Goal: Task Accomplishment & Management: Manage account settings

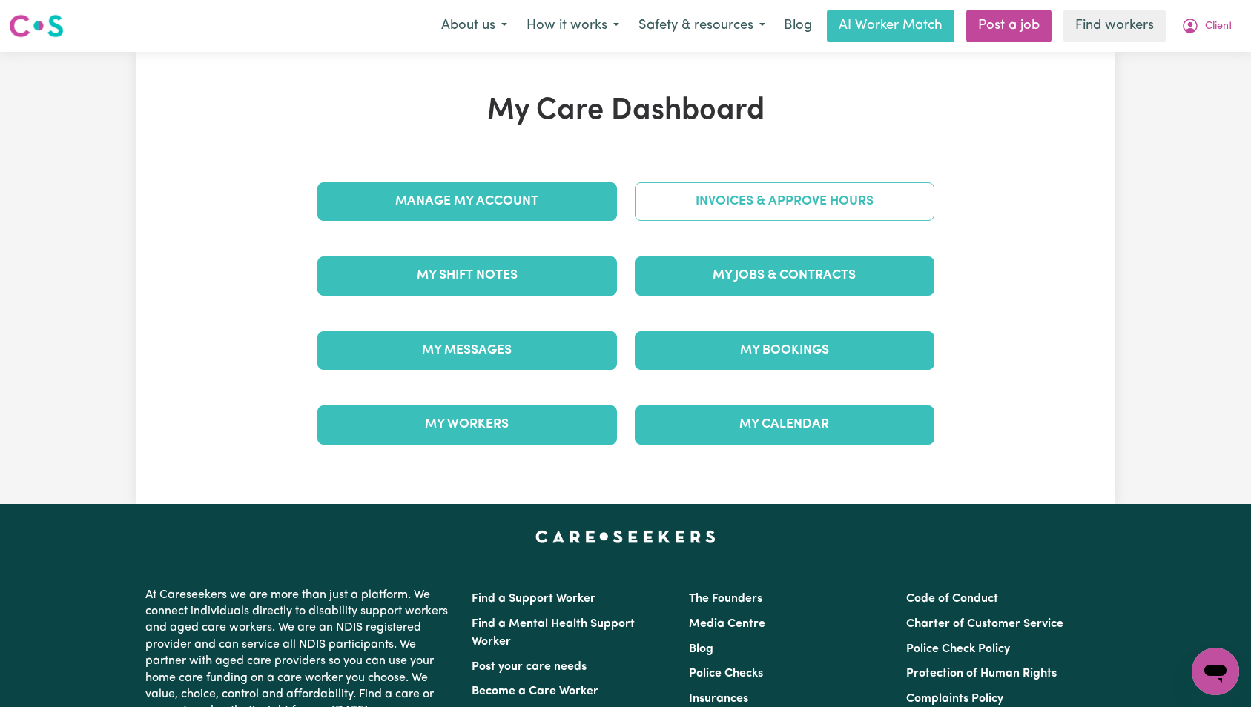
click at [735, 214] on link "Invoices & Approve Hours" at bounding box center [785, 201] width 300 height 39
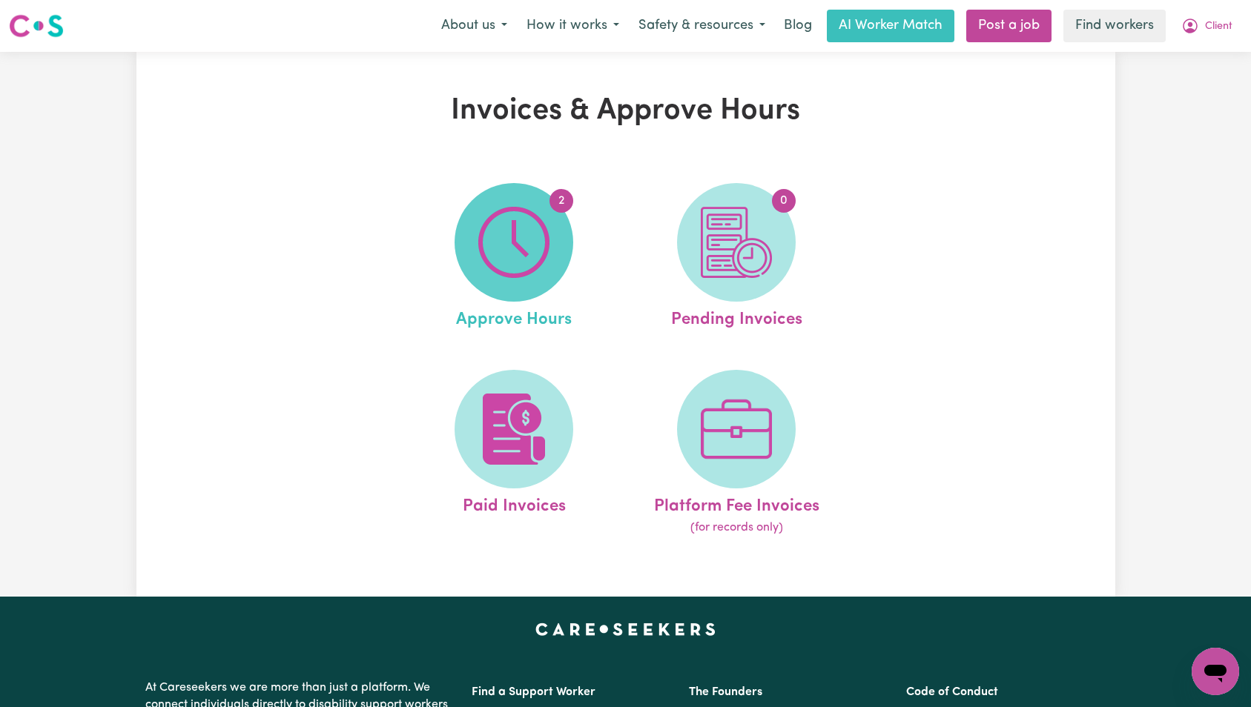
click at [544, 257] on img at bounding box center [513, 242] width 71 height 71
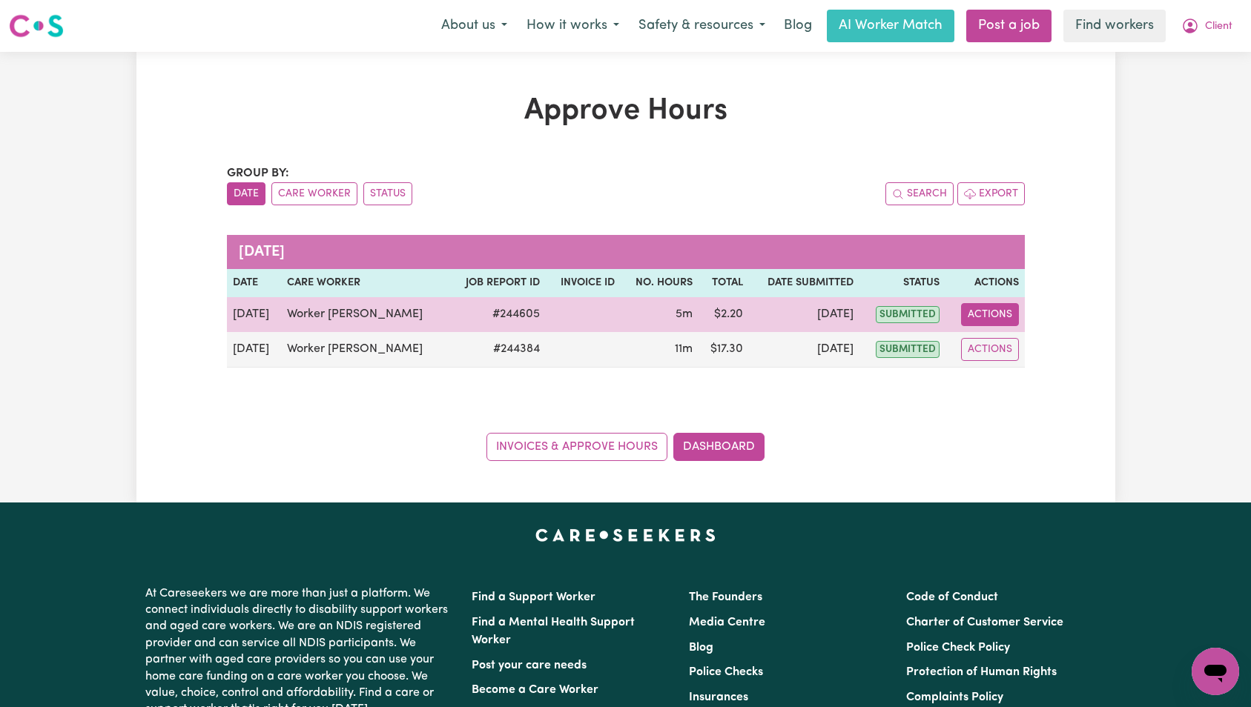
click at [1002, 318] on button "Actions" at bounding box center [990, 314] width 58 height 23
click at [1022, 345] on link "View Job Report" at bounding box center [1031, 349] width 127 height 30
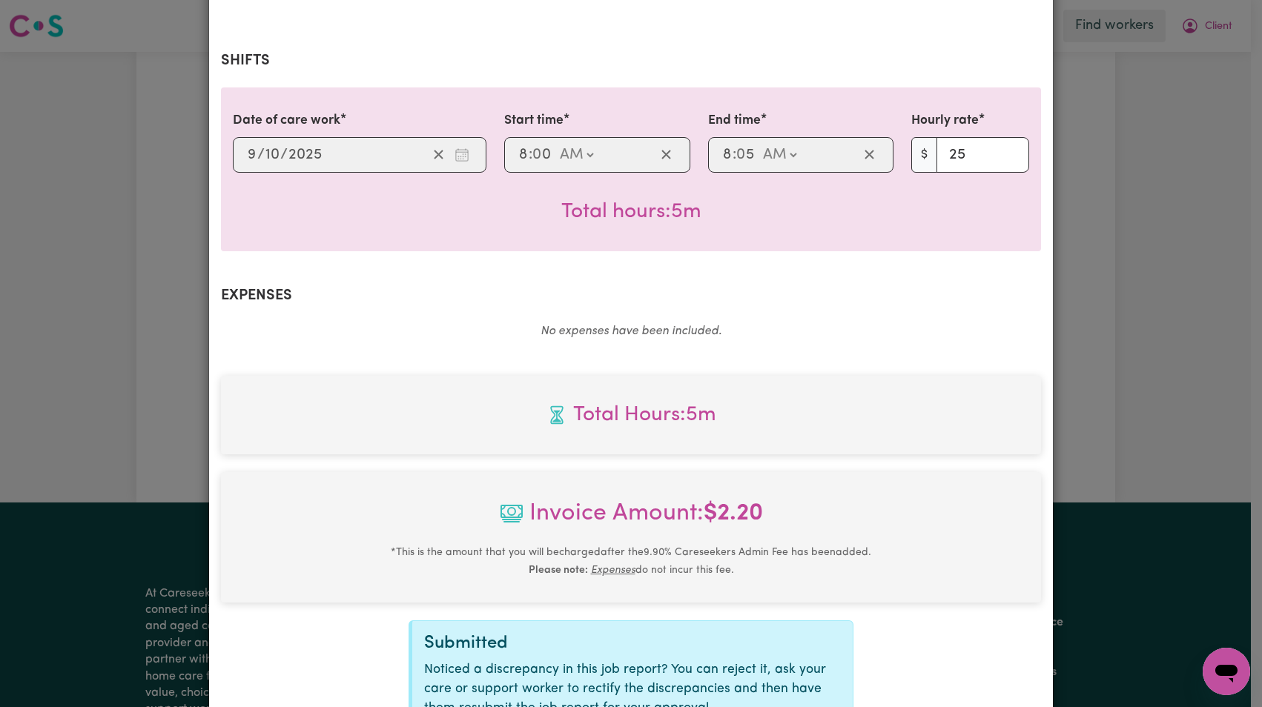
scroll to position [435, 0]
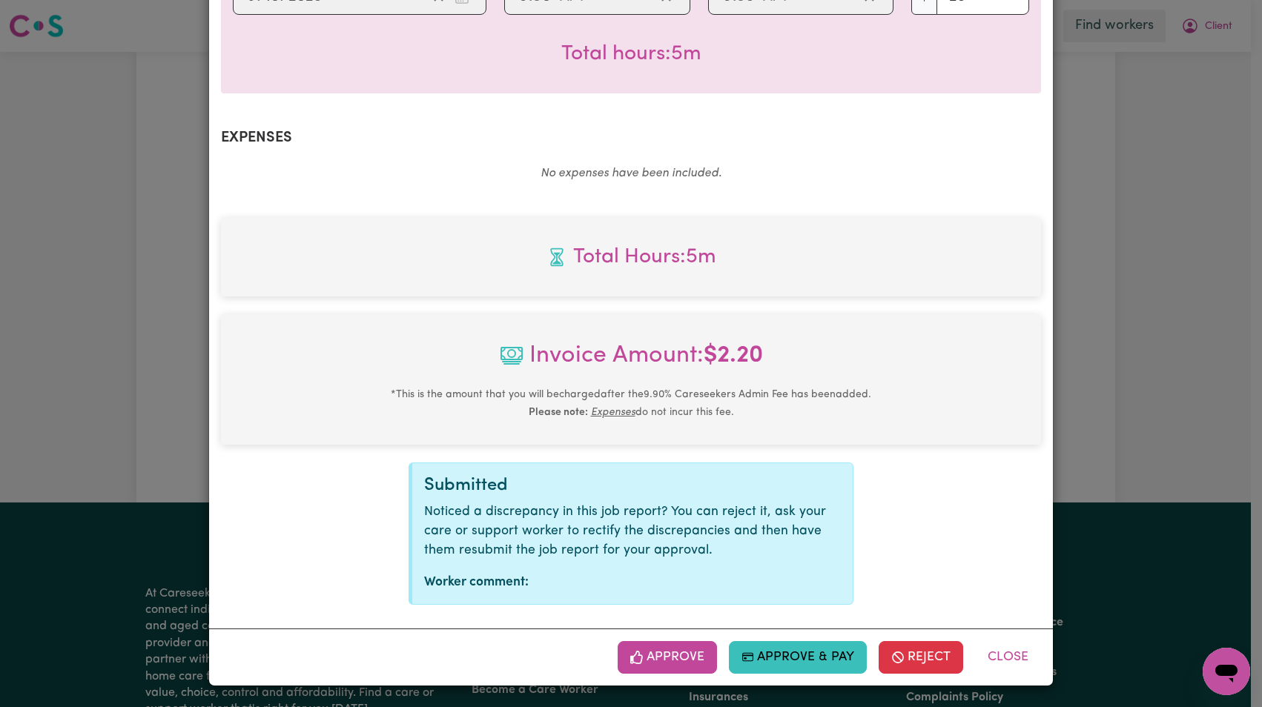
click at [671, 663] on button "Approve" at bounding box center [667, 657] width 99 height 33
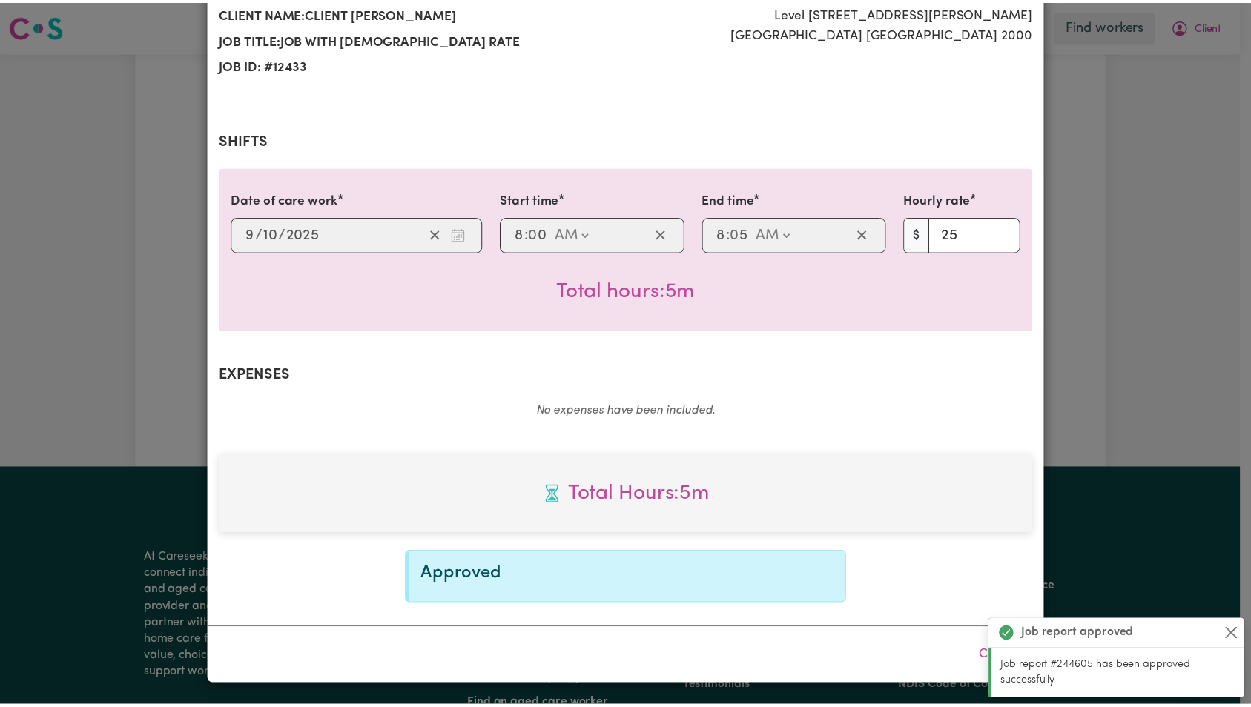
scroll to position [0, 0]
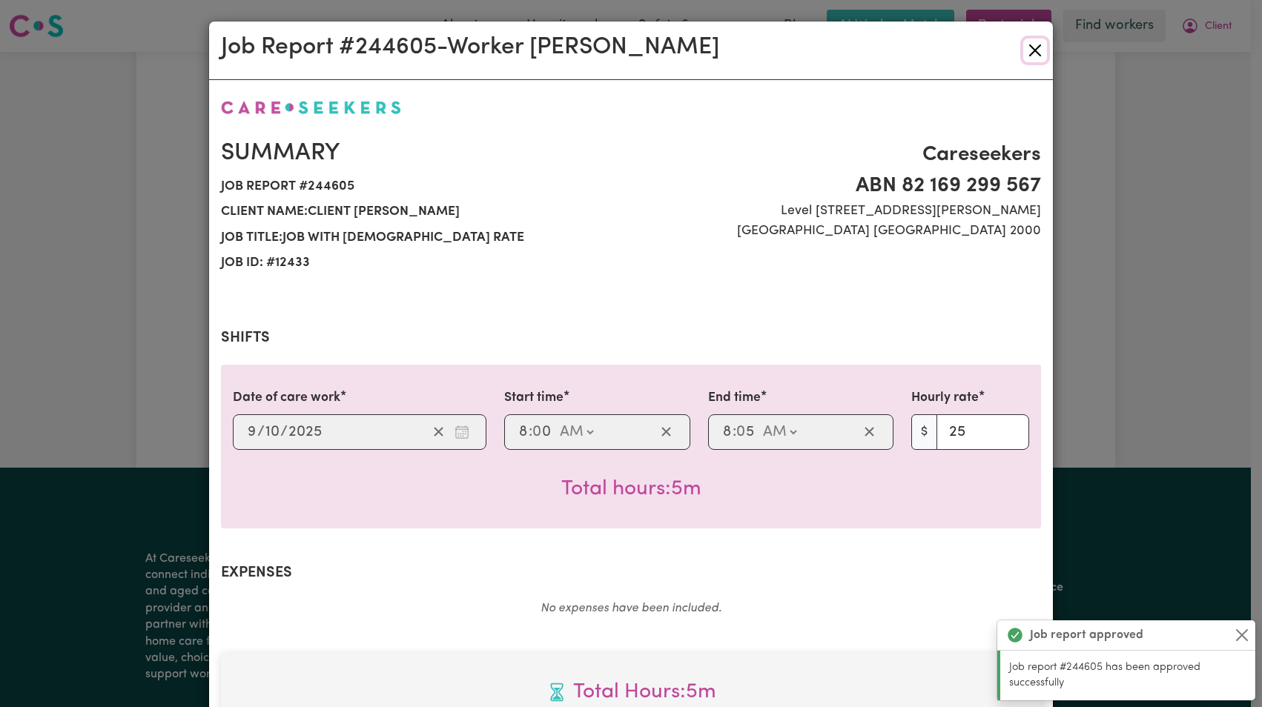
drag, startPoint x: 1024, startPoint y: 47, endPoint x: 1052, endPoint y: 52, distance: 28.6
click at [1024, 46] on button "Close" at bounding box center [1035, 51] width 24 height 24
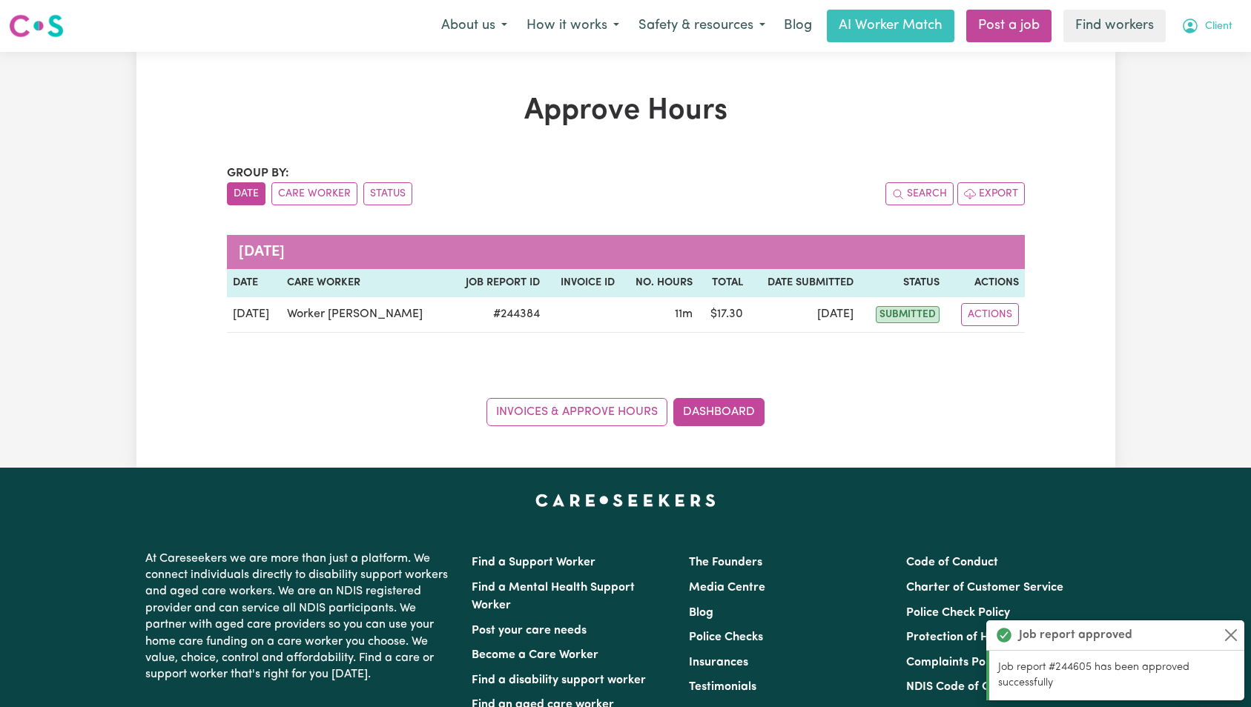
click at [1229, 30] on button "Client" at bounding box center [1206, 25] width 70 height 31
click at [1207, 56] on link "My Dashboard" at bounding box center [1182, 58] width 117 height 28
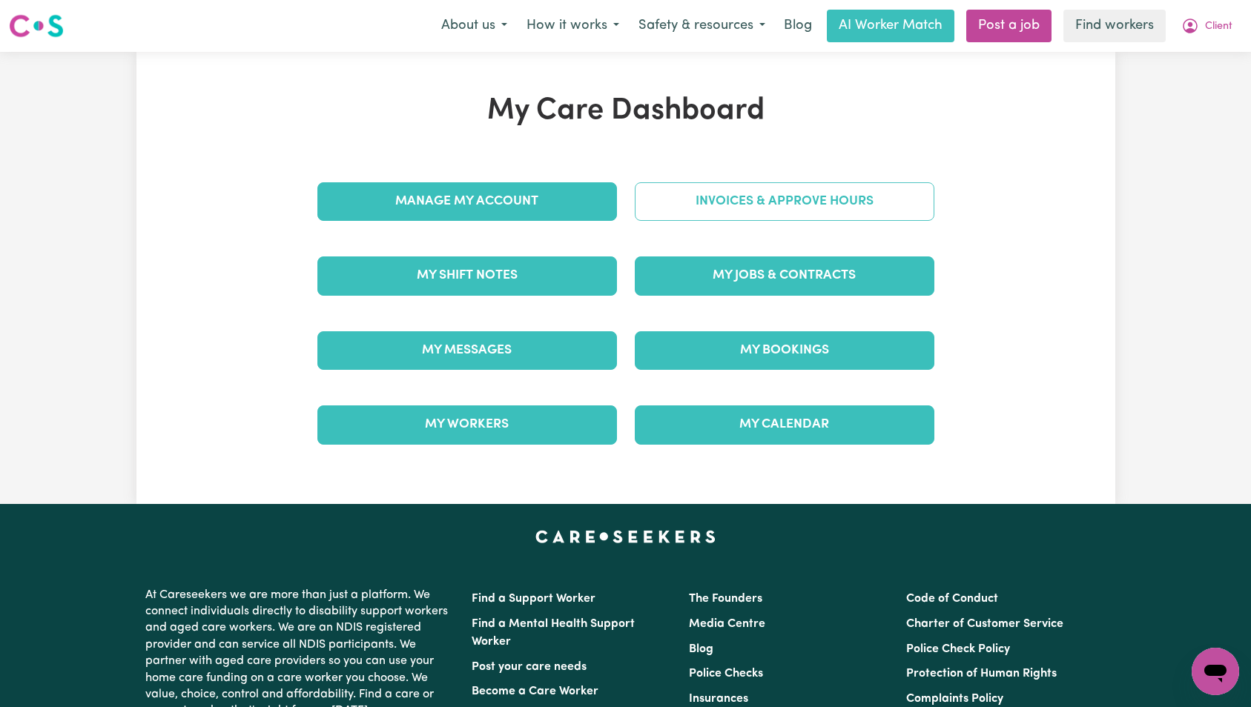
click at [861, 196] on link "Invoices & Approve Hours" at bounding box center [785, 201] width 300 height 39
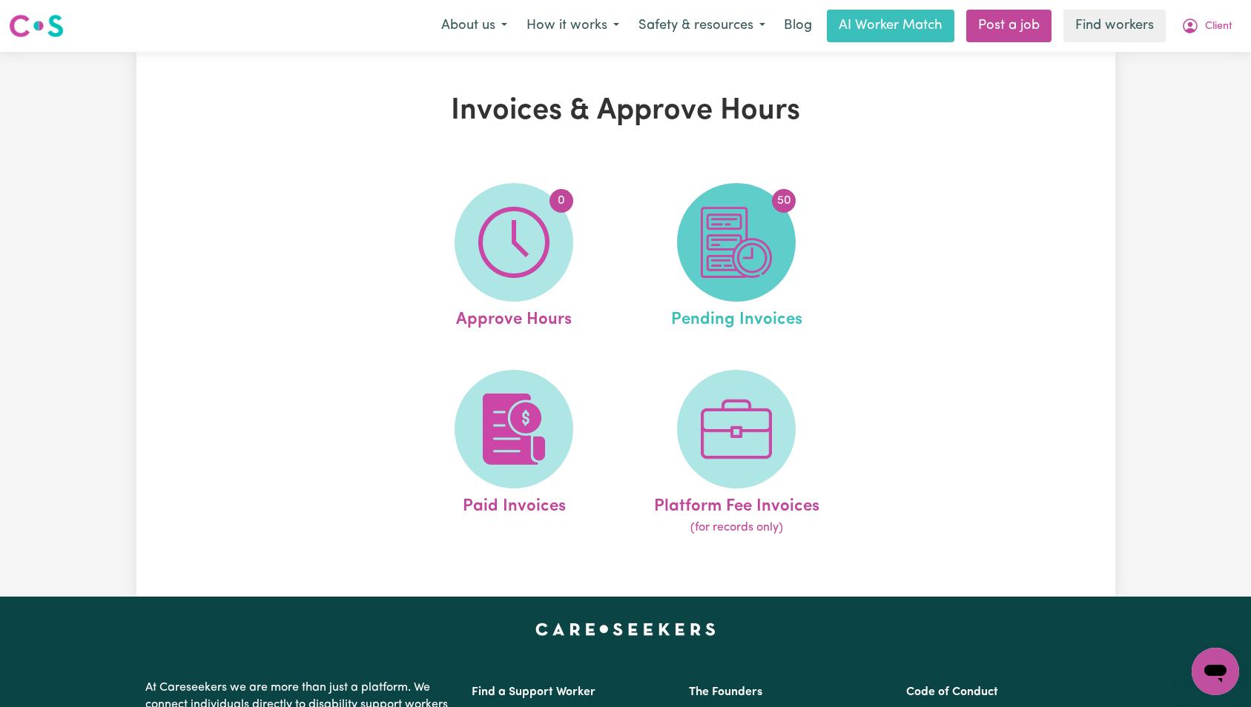
click at [772, 221] on span "50" at bounding box center [736, 242] width 119 height 119
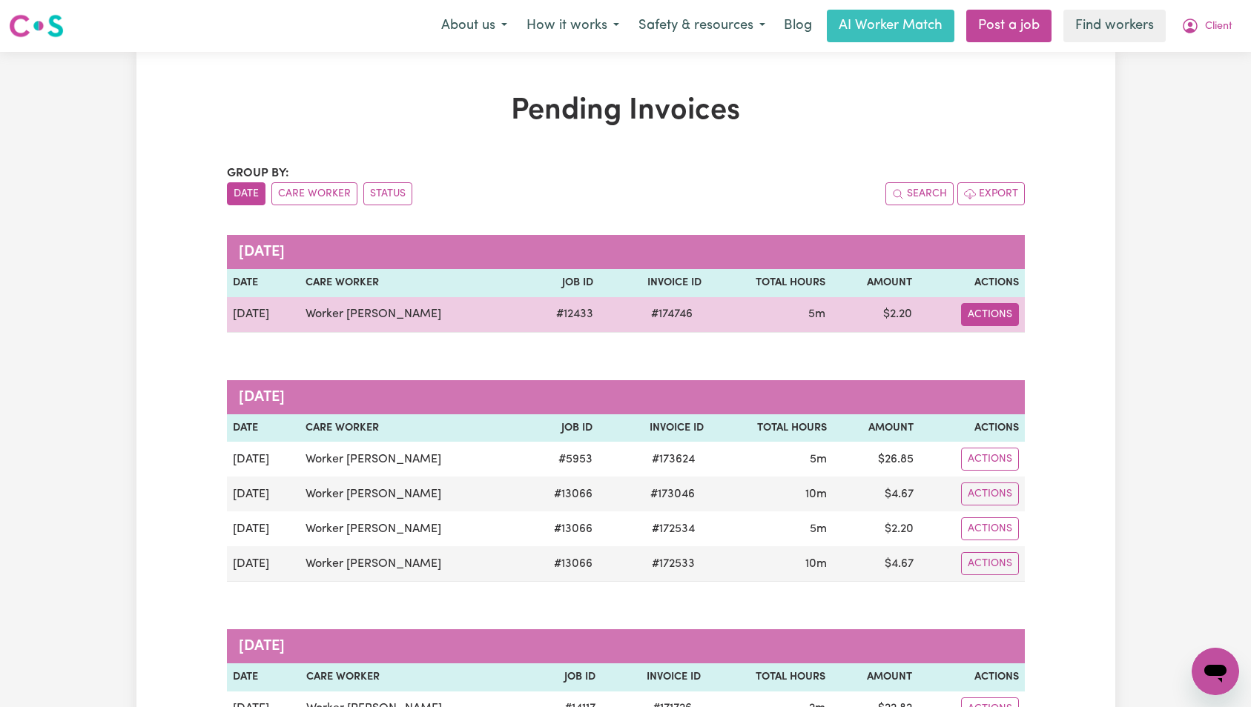
click at [982, 311] on button "Actions" at bounding box center [990, 314] width 58 height 23
click at [1006, 346] on link "Download Invoice" at bounding box center [1043, 349] width 136 height 30
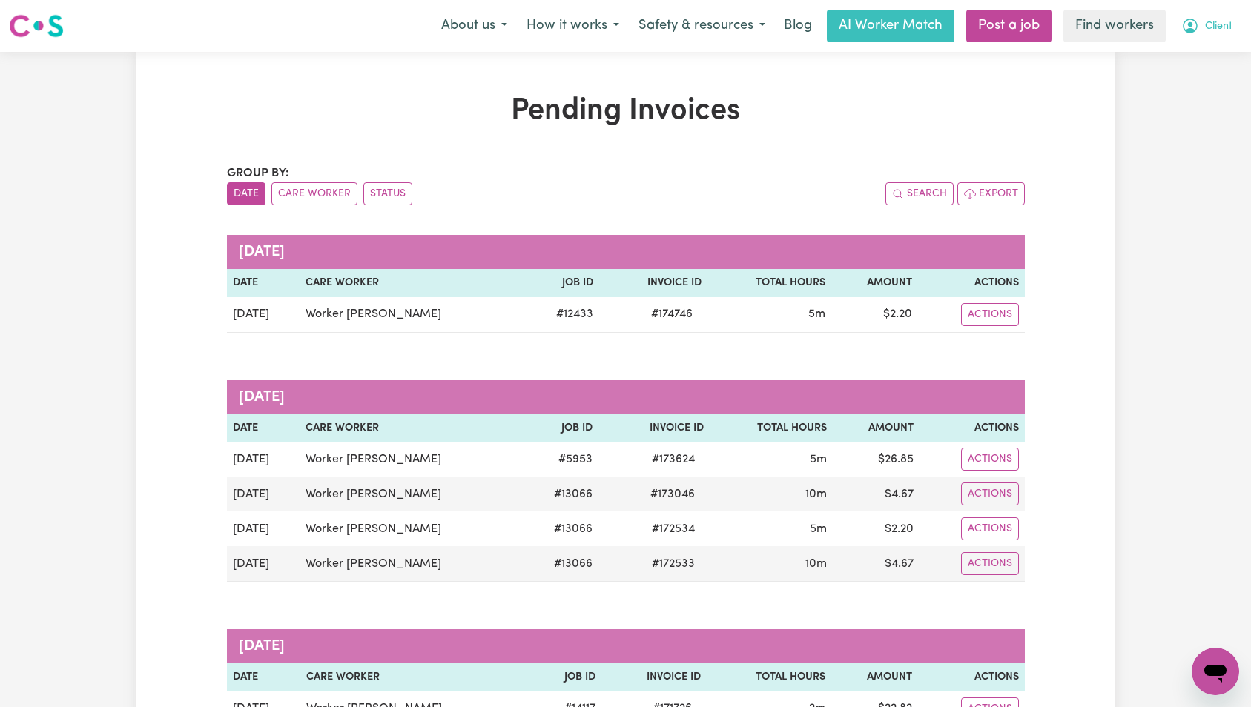
click at [1209, 32] on span "Client" at bounding box center [1218, 27] width 27 height 16
click at [1200, 54] on link "My Dashboard" at bounding box center [1182, 58] width 117 height 28
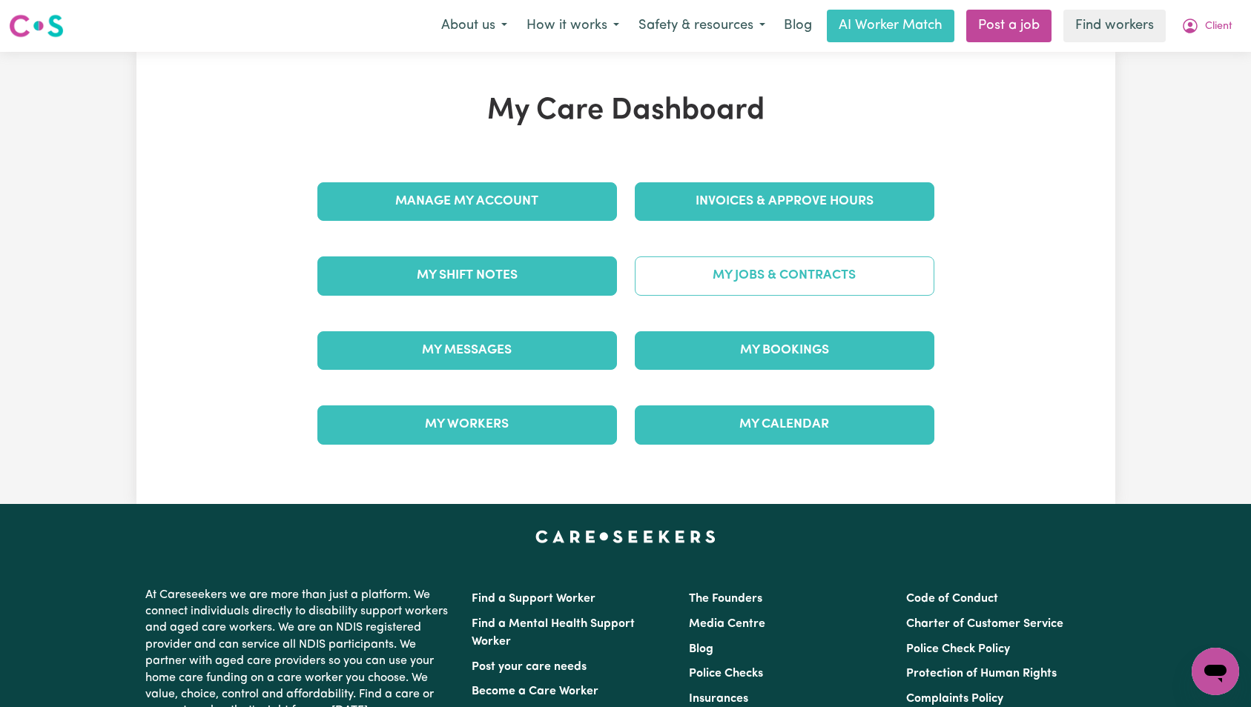
click at [771, 282] on link "My Jobs & Contracts" at bounding box center [785, 276] width 300 height 39
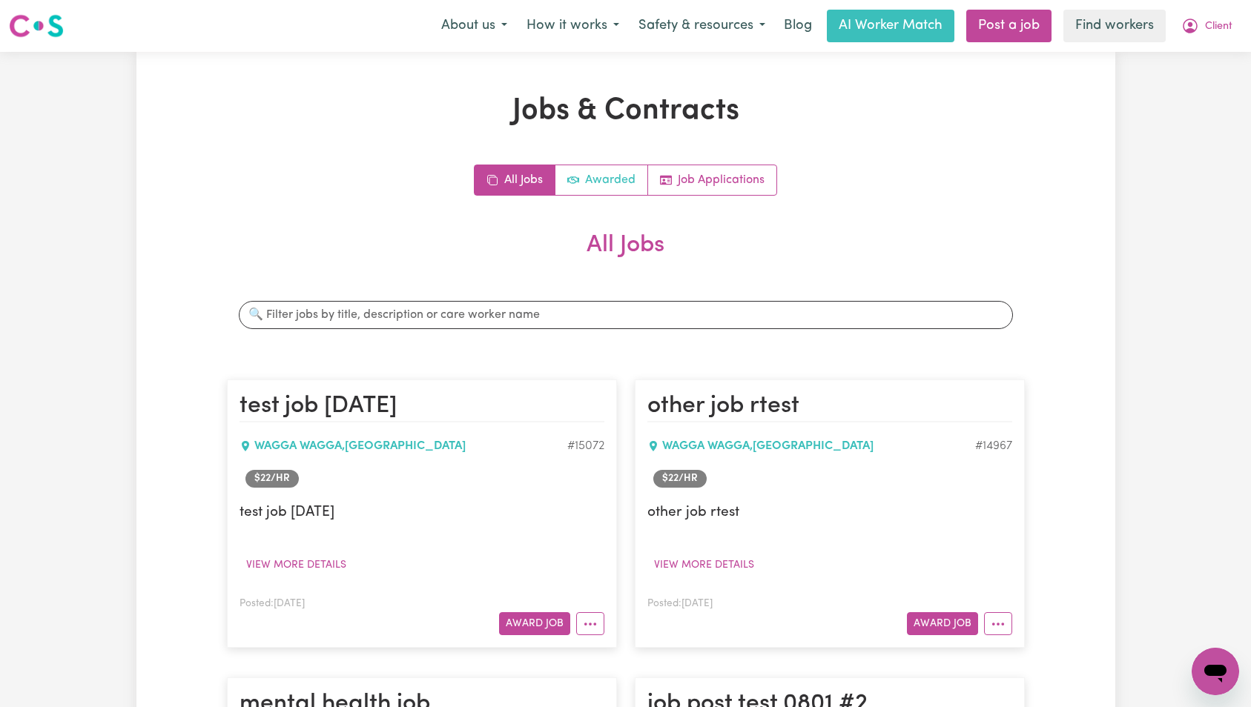
click at [619, 175] on link "Awarded" at bounding box center [601, 180] width 93 height 30
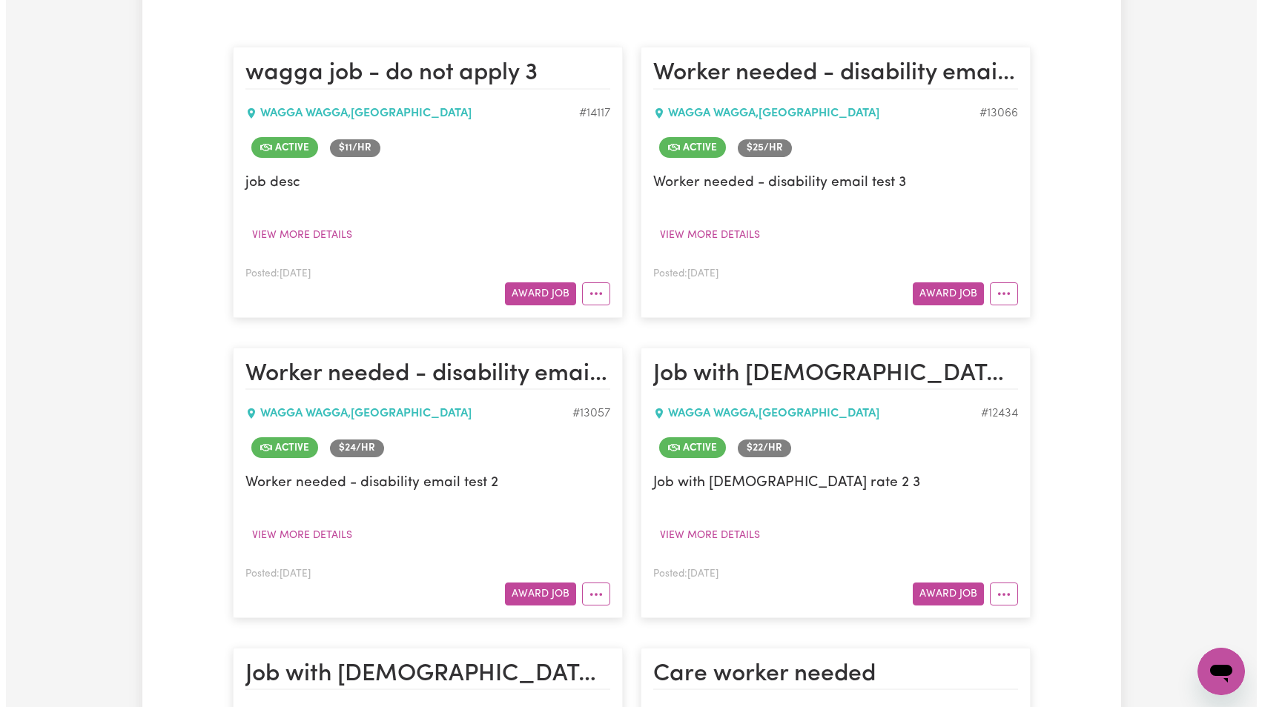
scroll to position [973, 0]
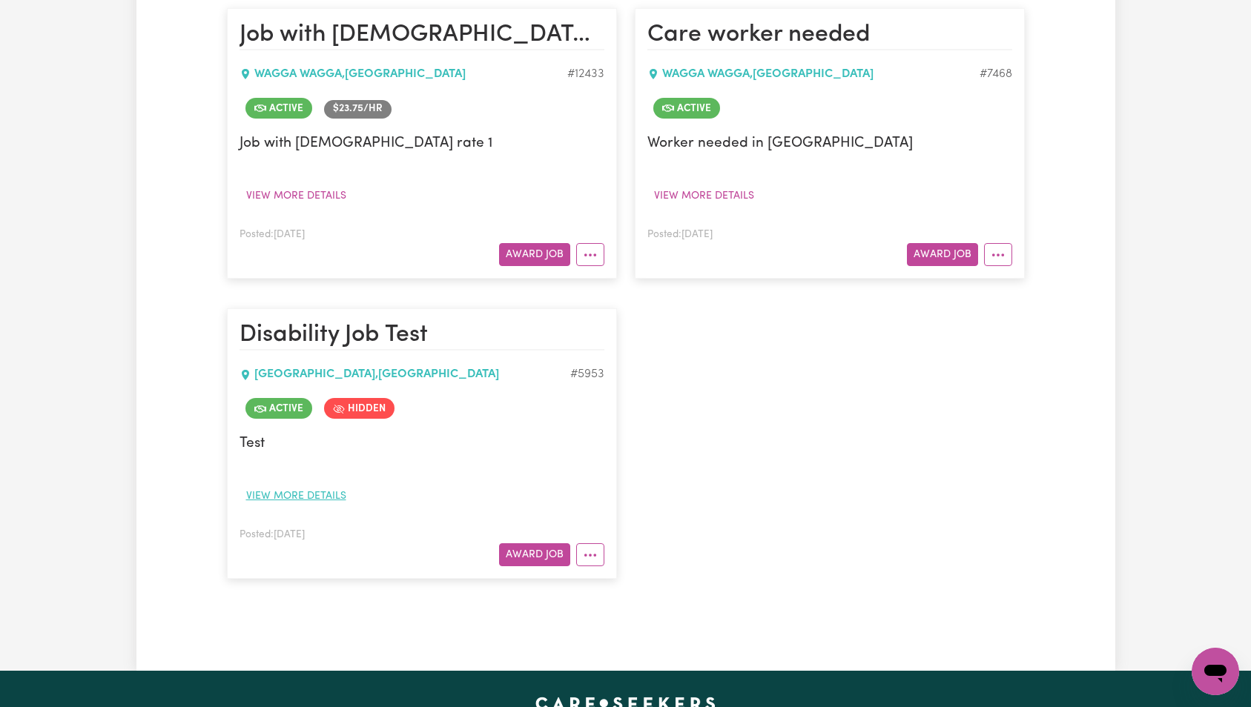
click at [316, 503] on button "View more details" at bounding box center [295, 496] width 113 height 23
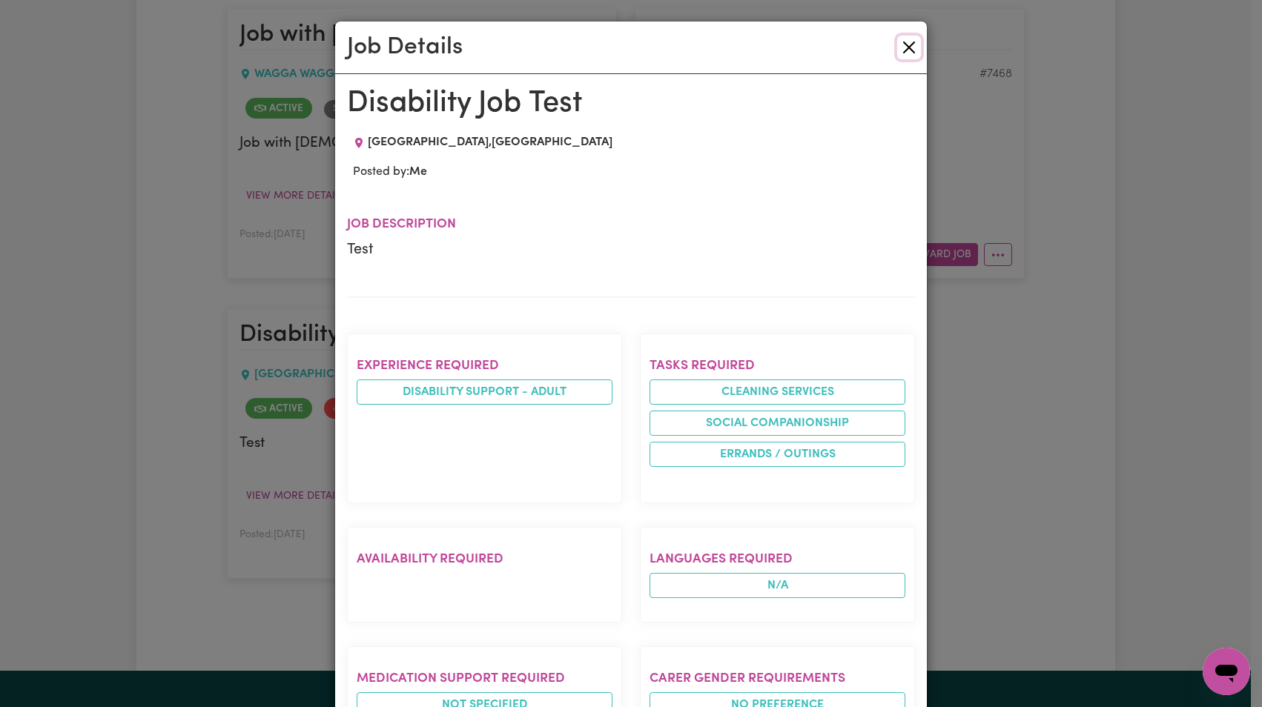
click at [901, 48] on button "Close" at bounding box center [909, 48] width 24 height 24
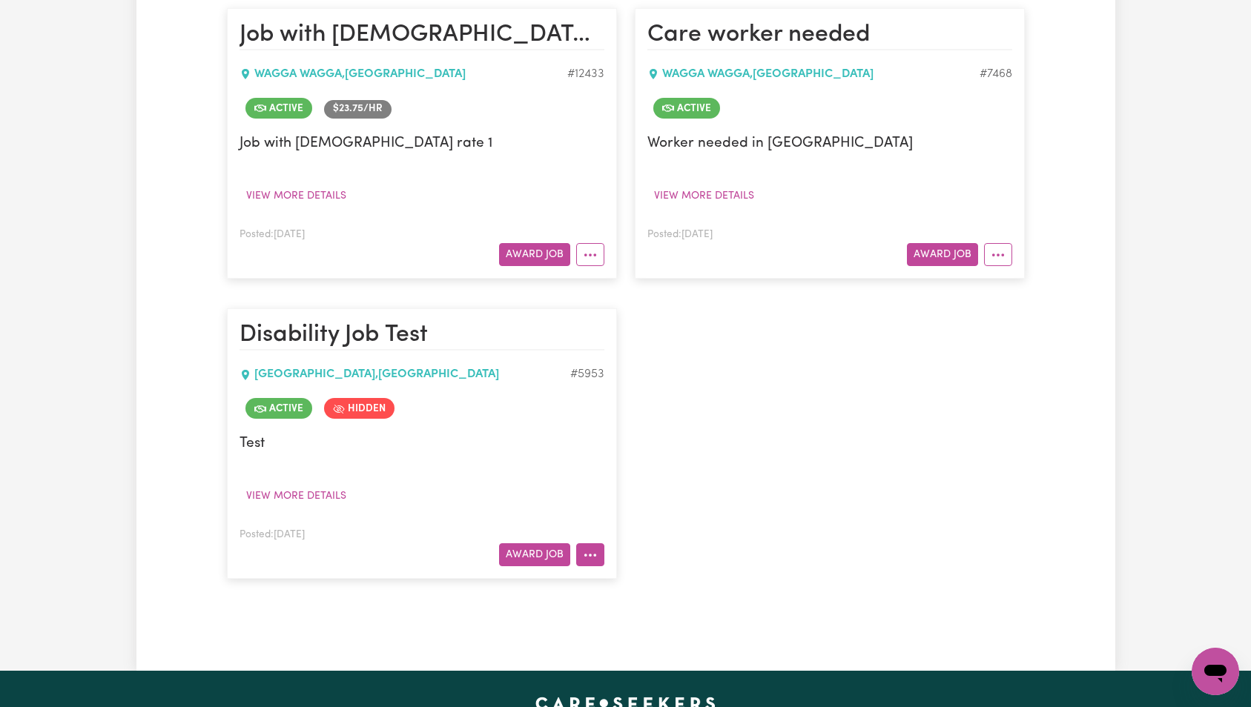
click at [589, 560] on icon "More options" at bounding box center [590, 555] width 15 height 15
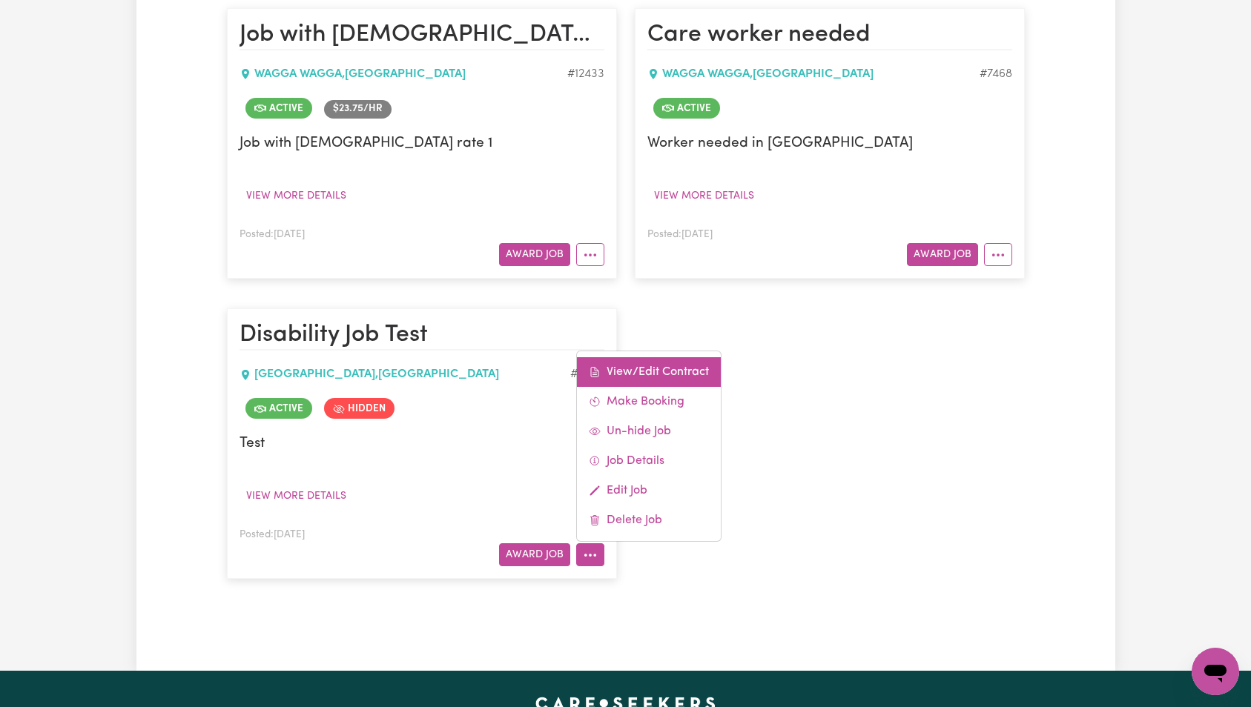
click at [655, 367] on link "View/Edit Contract" at bounding box center [649, 372] width 144 height 30
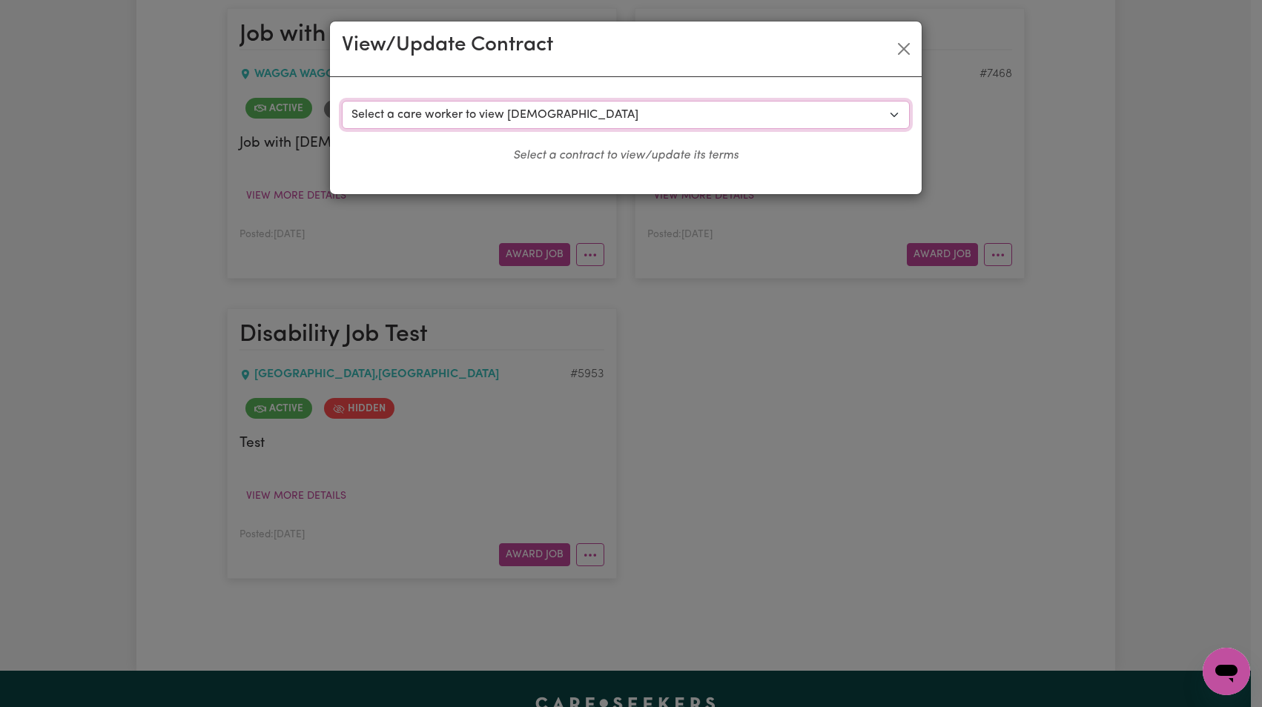
click at [621, 122] on select "Select a care worker to view [DEMOGRAPHIC_DATA] #5107 - Worker [PERSON_NAME] ([…" at bounding box center [626, 115] width 568 height 28
select select "4735"
select select "WEEKDAY_DAYTIME"
select select "ASSISTANCE_SELF_CARE"
select select "ONE"
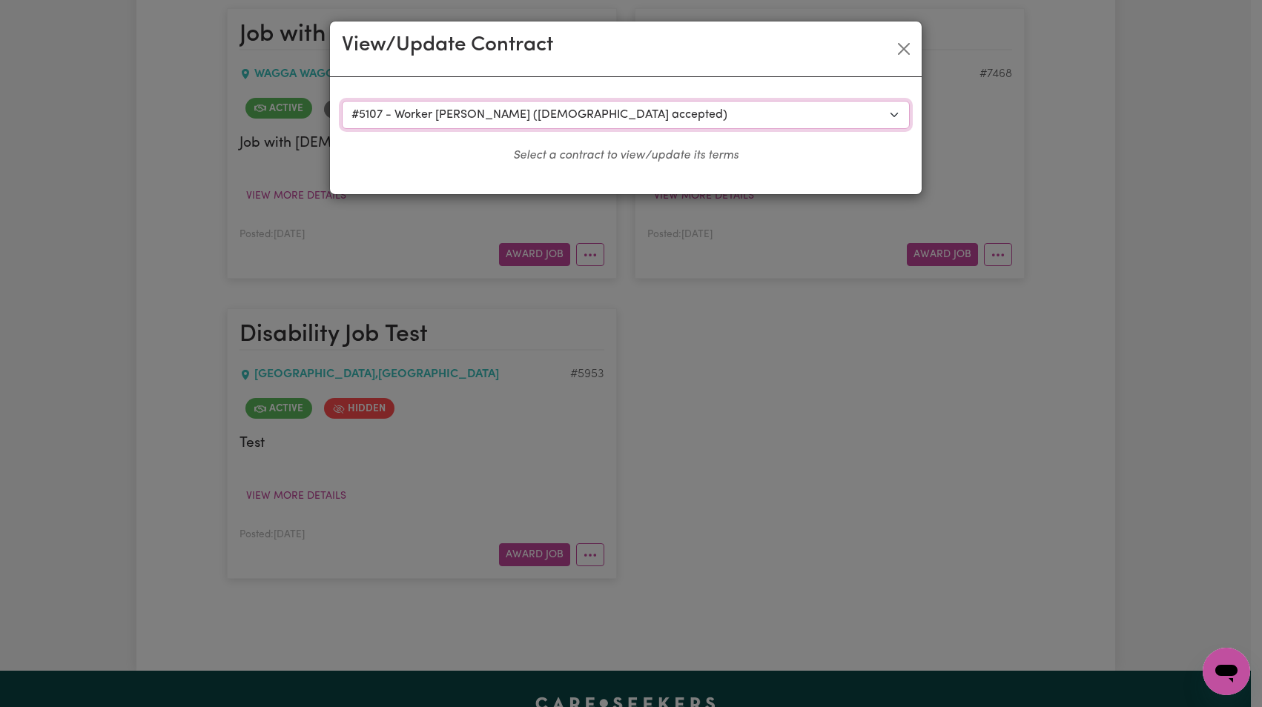
select select "[DATE]"
select select "ASSISTANCE_SELF_CARE"
select select "ONE"
select select "[DATE]"
select select "ASSISTANCE_SELF_CARE"
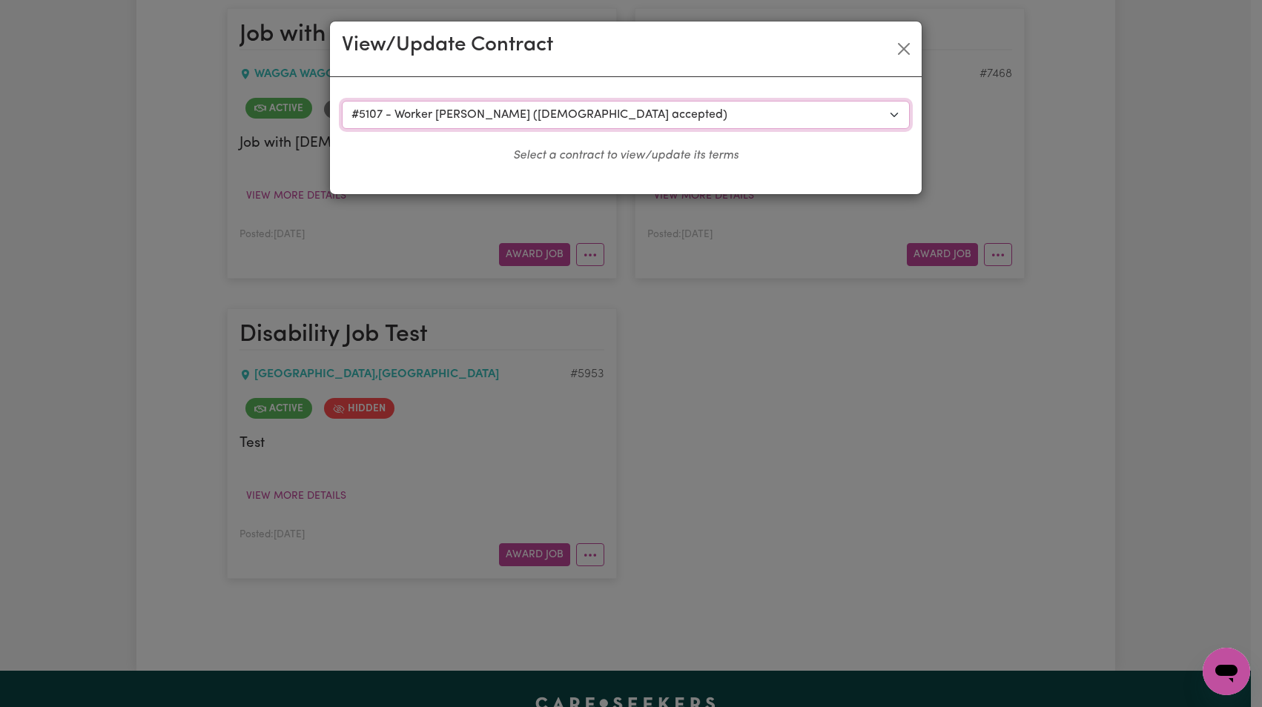
select select "ONE"
select select "PUBLIC_HOLIDAY"
select select "ASSISTANCE_SELF_CARE"
select select "ONE"
select select "WEEKDAY_EVENING"
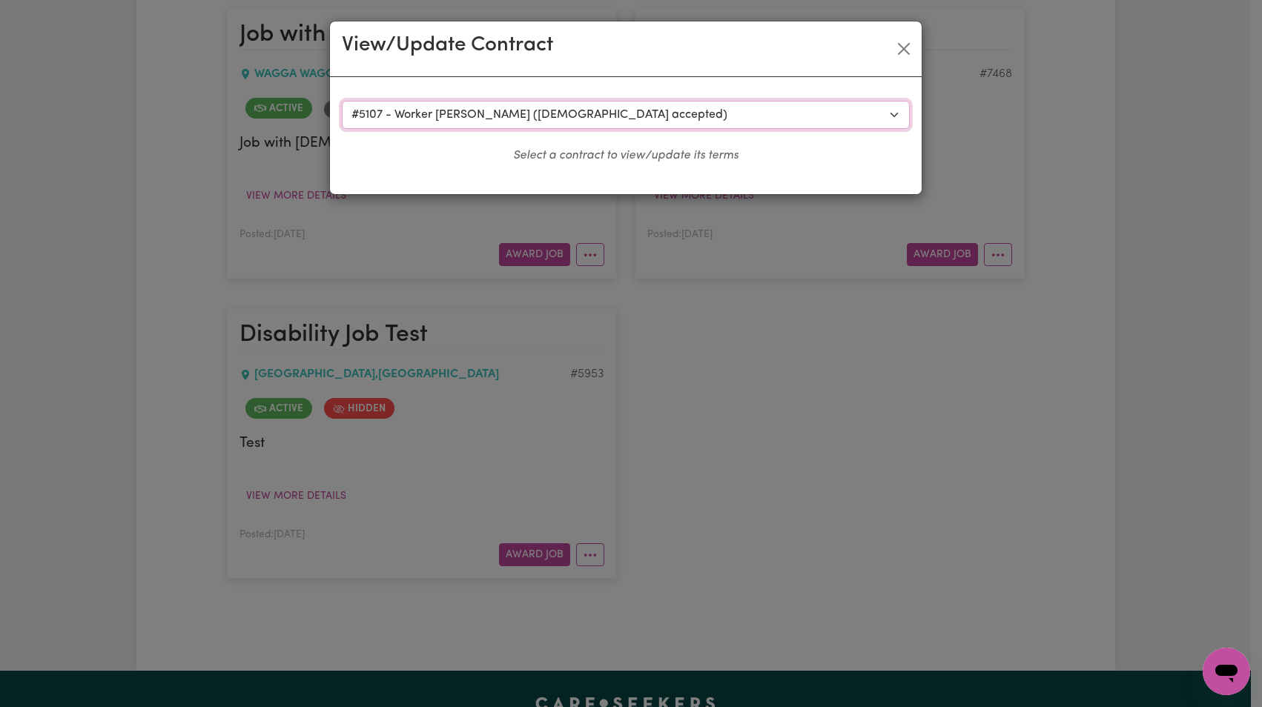
select select "ASSISTANCE_SELF_CARE"
select select "ONE"
select select "OVERNIGHT_ACTIVE"
select select "OVERNIGHT_ACTIVE_STANDARD"
select select "ONE"
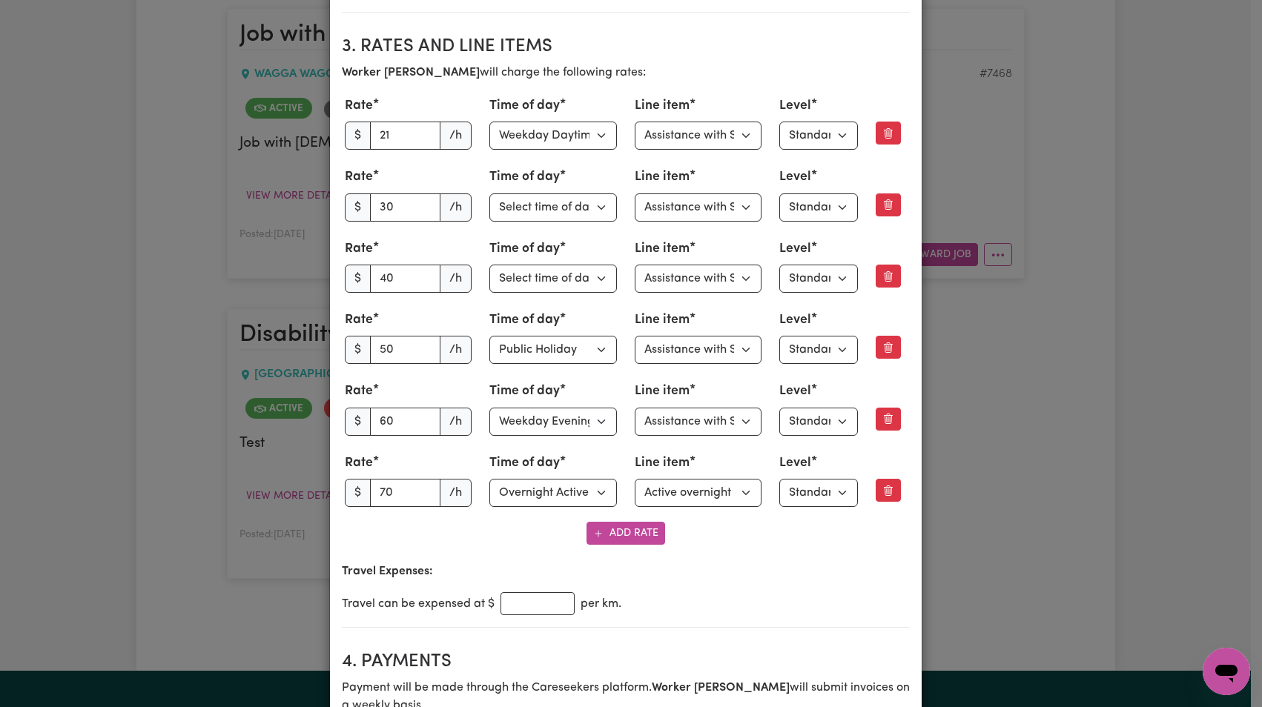
scroll to position [0, 0]
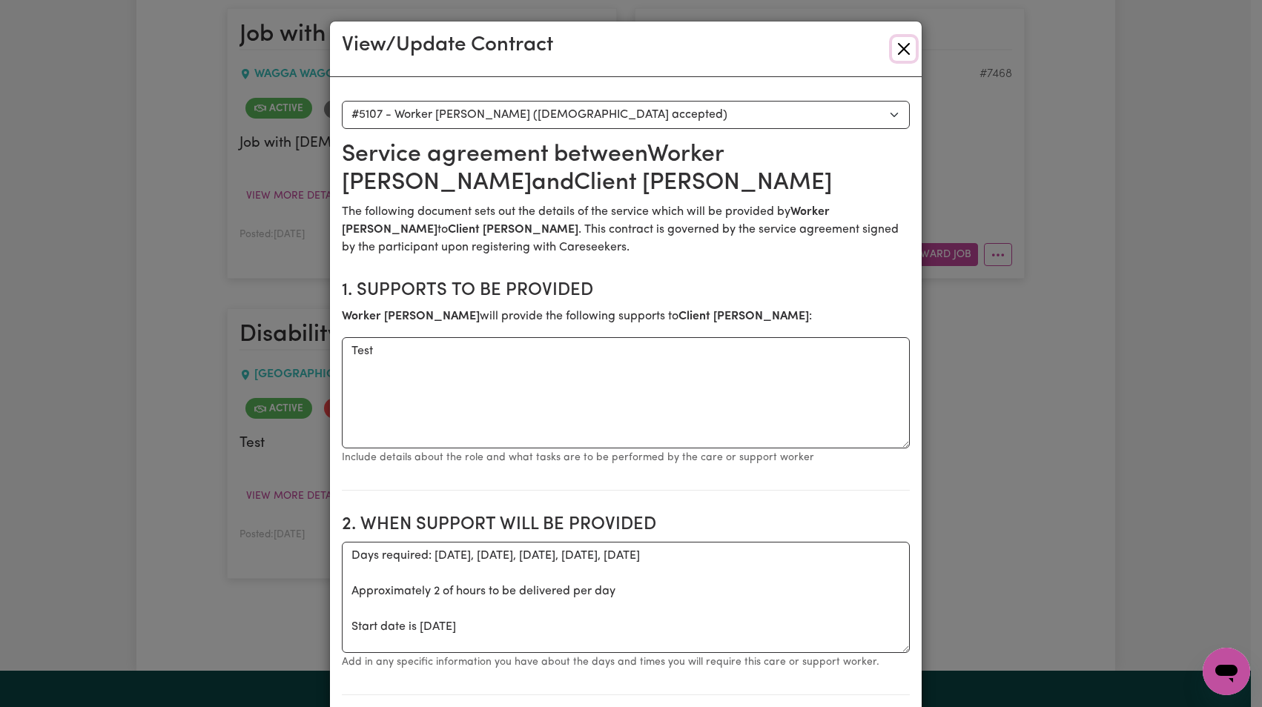
drag, startPoint x: 893, startPoint y: 52, endPoint x: 893, endPoint y: 65, distance: 13.4
click at [893, 51] on button "Close" at bounding box center [904, 49] width 24 height 24
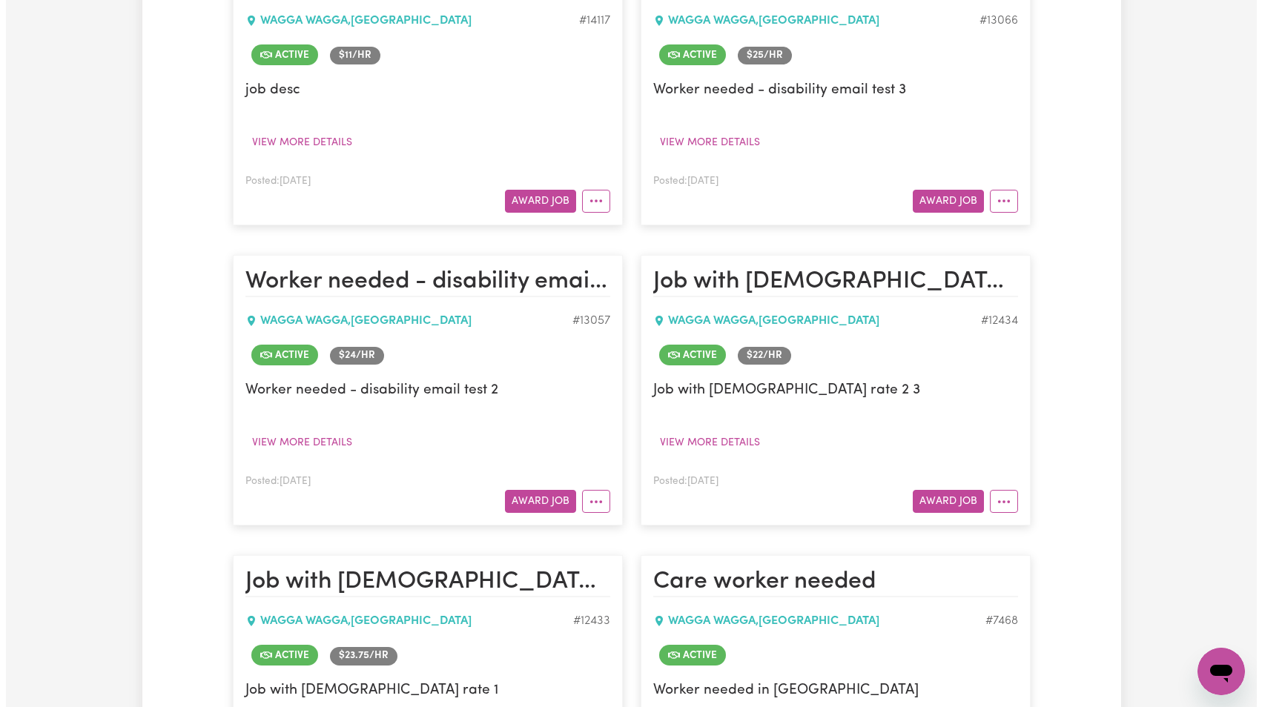
scroll to position [469, 0]
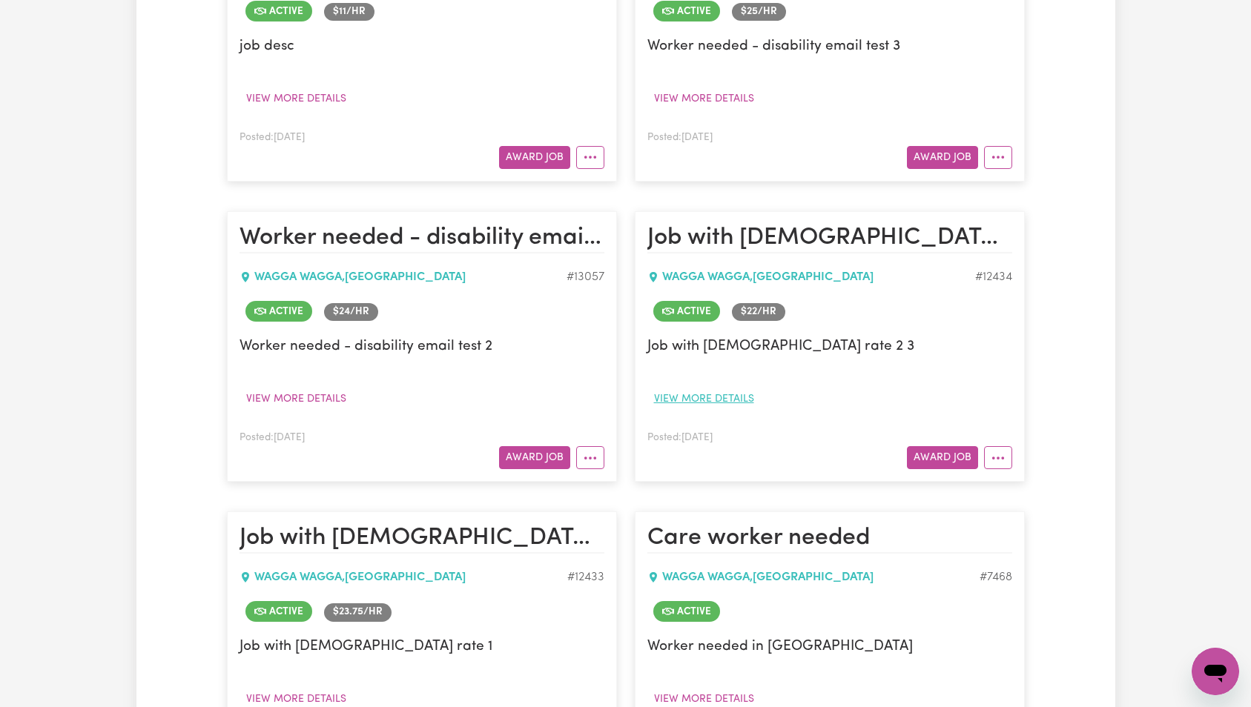
click at [695, 403] on button "View more details" at bounding box center [703, 399] width 113 height 23
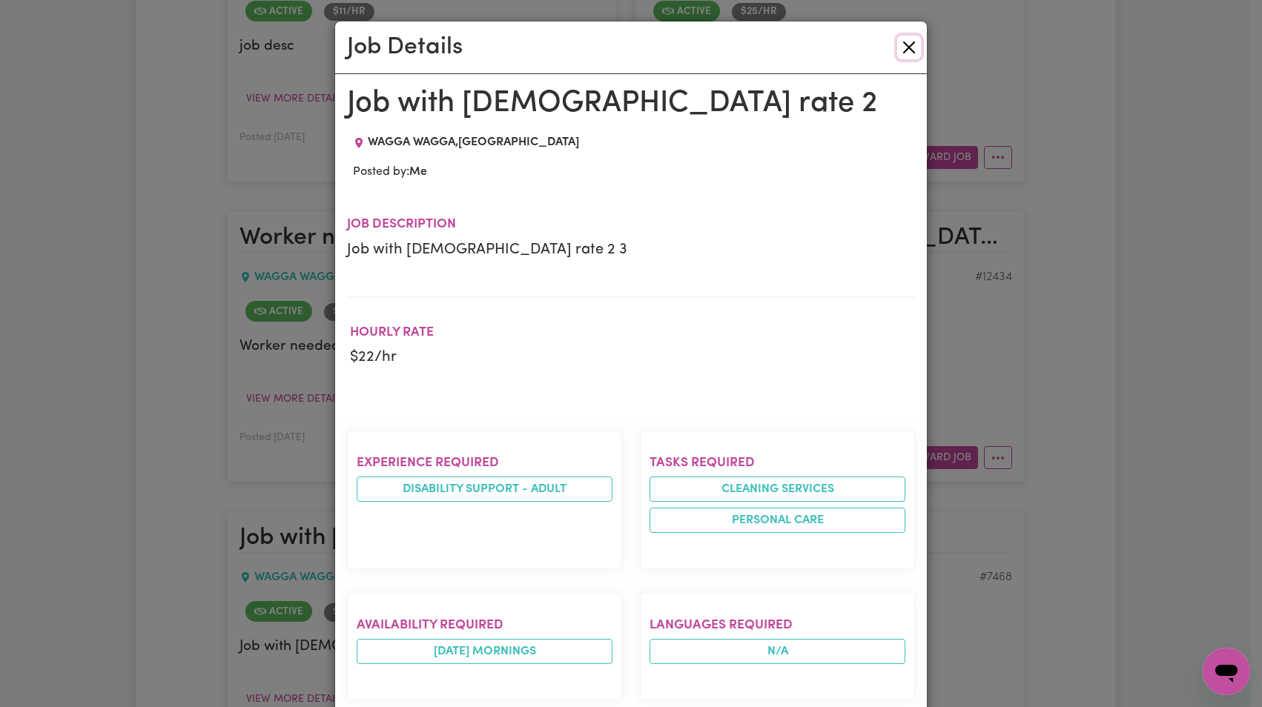
click at [907, 43] on button "Close" at bounding box center [909, 48] width 24 height 24
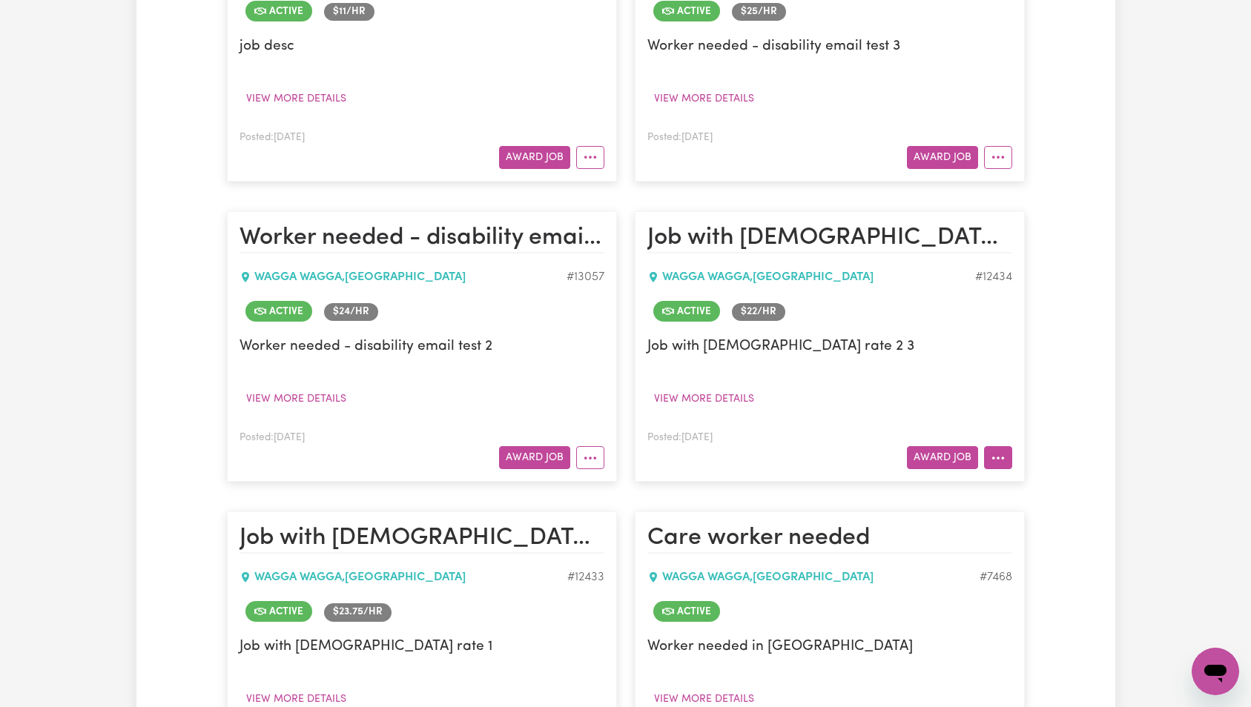
click at [1005, 466] on button "More options" at bounding box center [998, 457] width 28 height 23
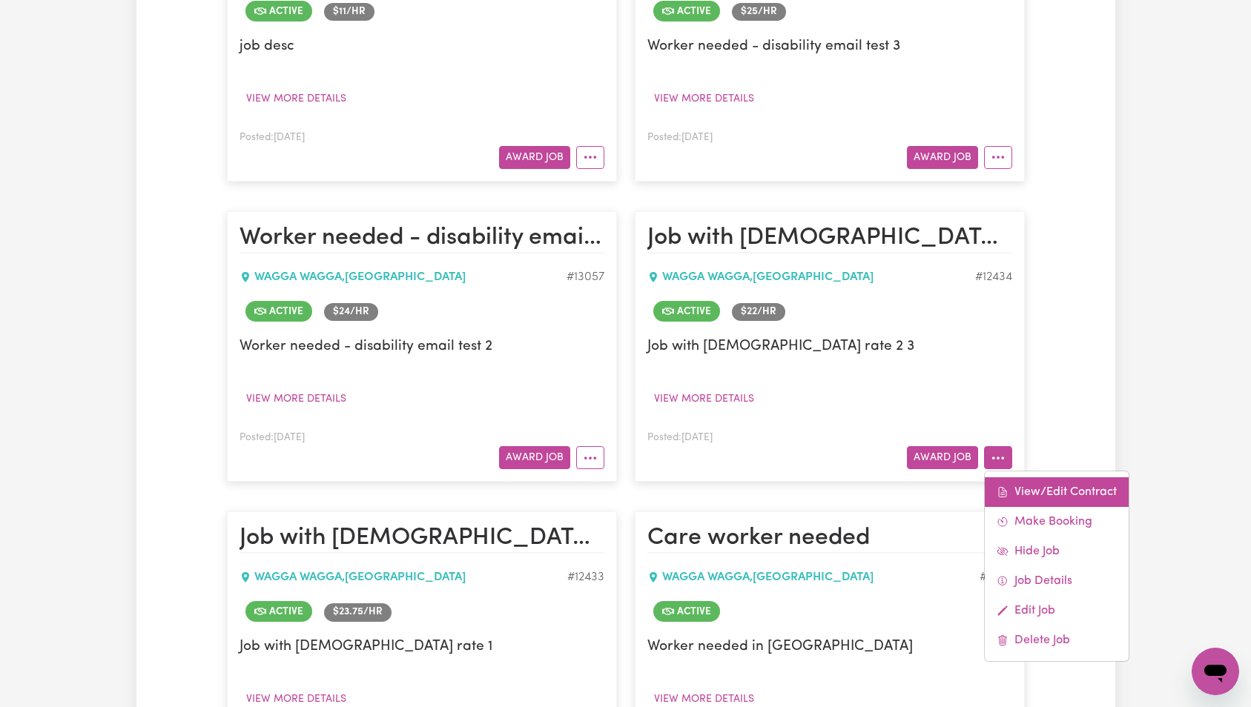
click at [1061, 493] on link "View/Edit Contract" at bounding box center [1057, 492] width 144 height 30
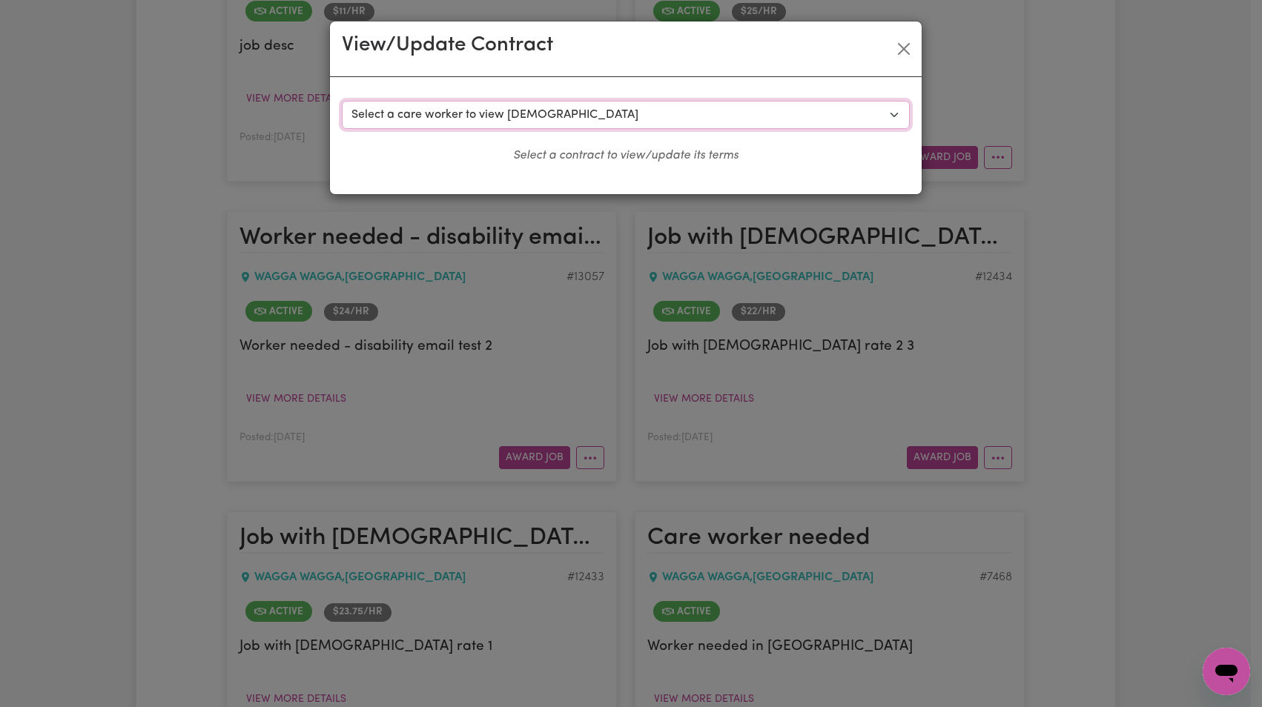
click at [681, 108] on select "Select a care worker to view [DEMOGRAPHIC_DATA] #9153 - Test Fiftyfive ([DEMOGR…" at bounding box center [626, 115] width 568 height 28
select select "8765"
select select "WEEKDAY_DAYTIME"
select select "ASSISTANCE_SELF_CARE"
select select "ONE"
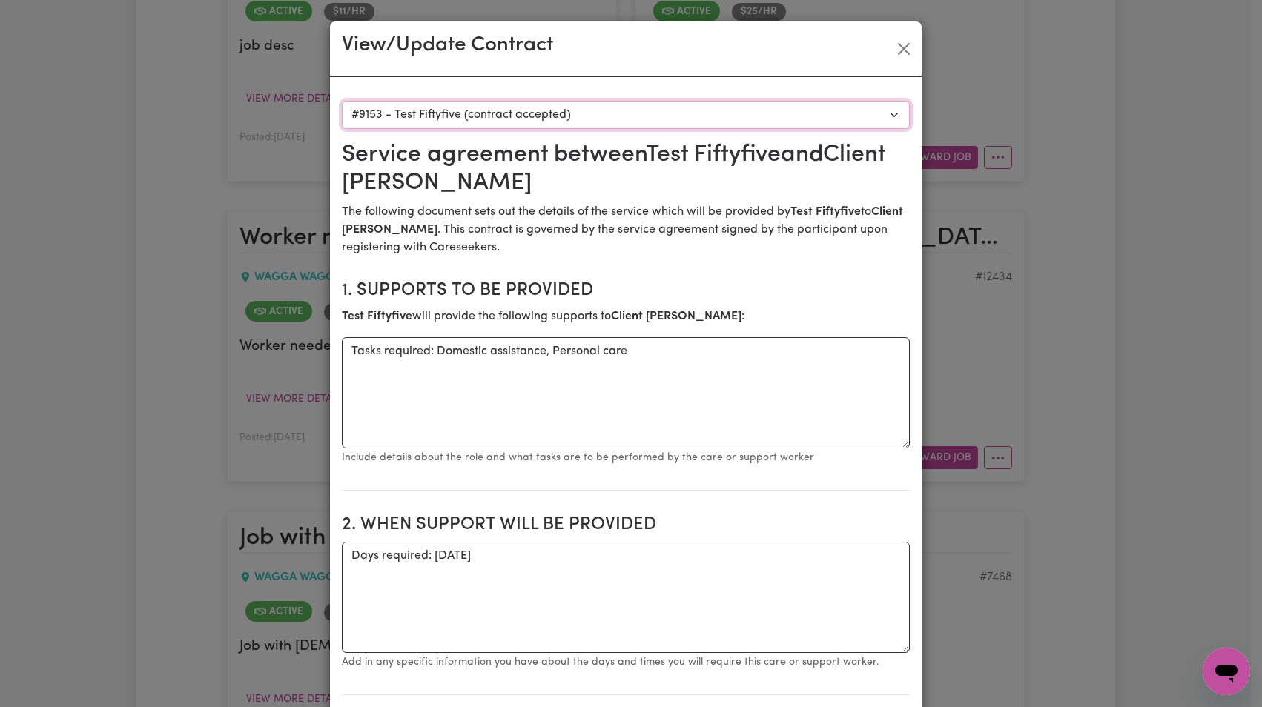
click at [648, 114] on select "Select a care worker to view [DEMOGRAPHIC_DATA] #9153 - Test Fiftyfive ([DEMOGR…" at bounding box center [626, 115] width 568 height 28
select select "8928"
type textarea "Days required: [DATE] Approximately 1 hours to be delivered per day. Start date…"
type input "40"
type input "test"
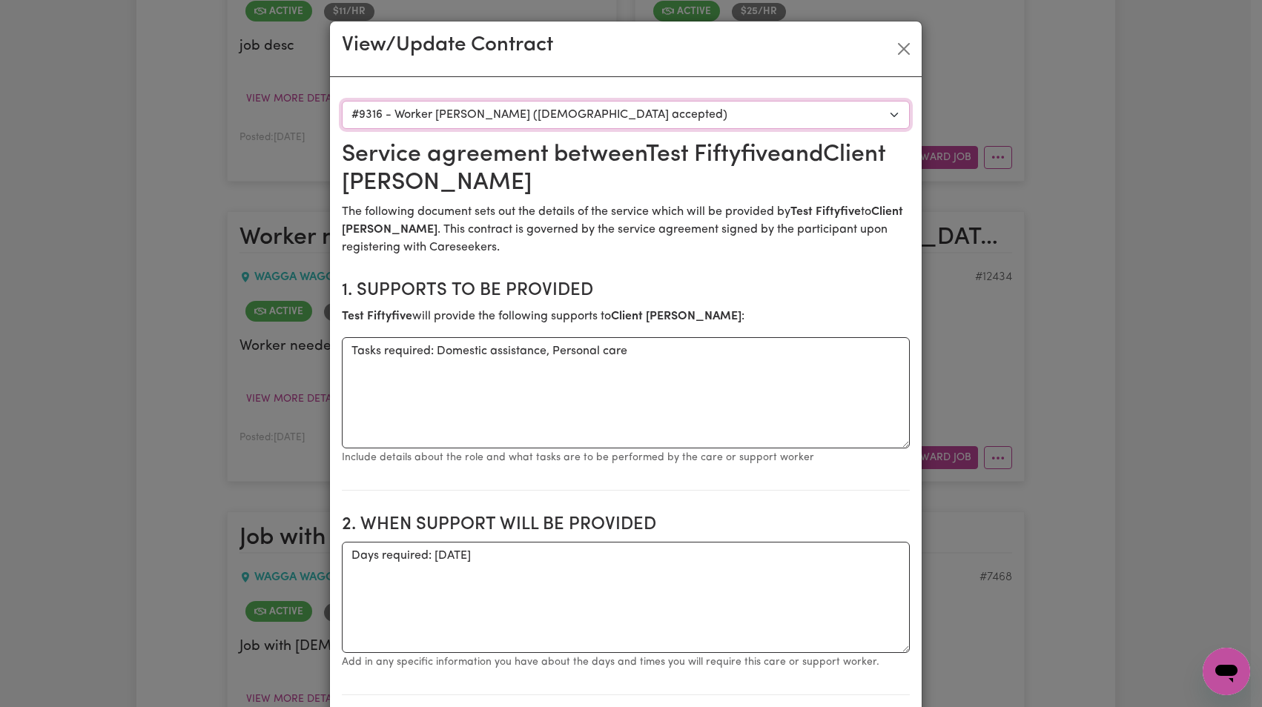
type input "test"
select select "[DATE]"
select select "ASSISTANCE_SELF_CARE"
select select "ONE"
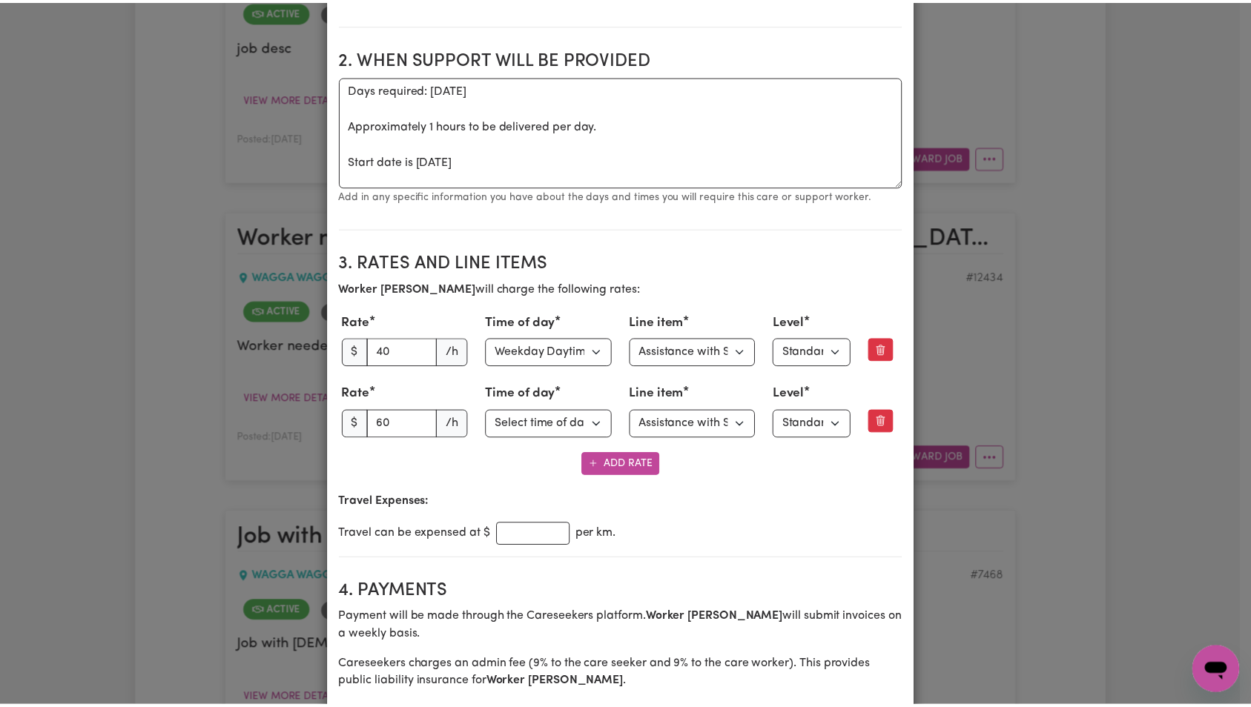
scroll to position [0, 0]
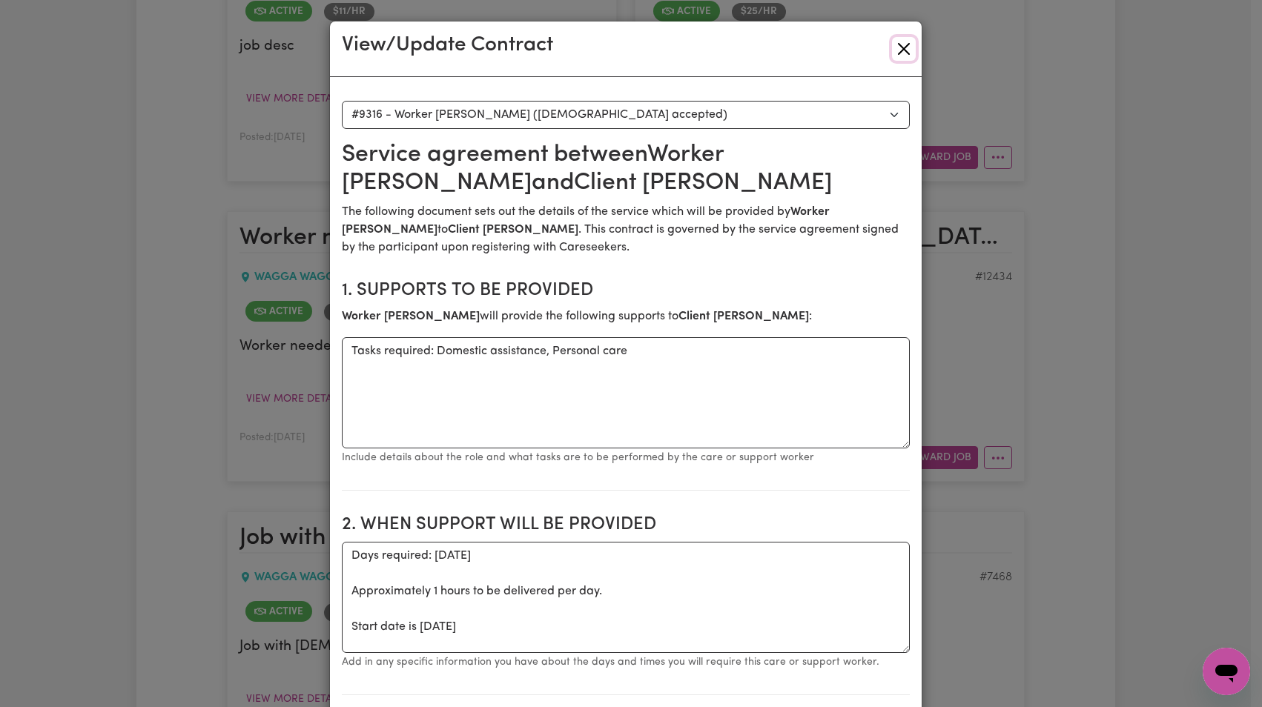
click at [897, 44] on button "Close" at bounding box center [904, 49] width 24 height 24
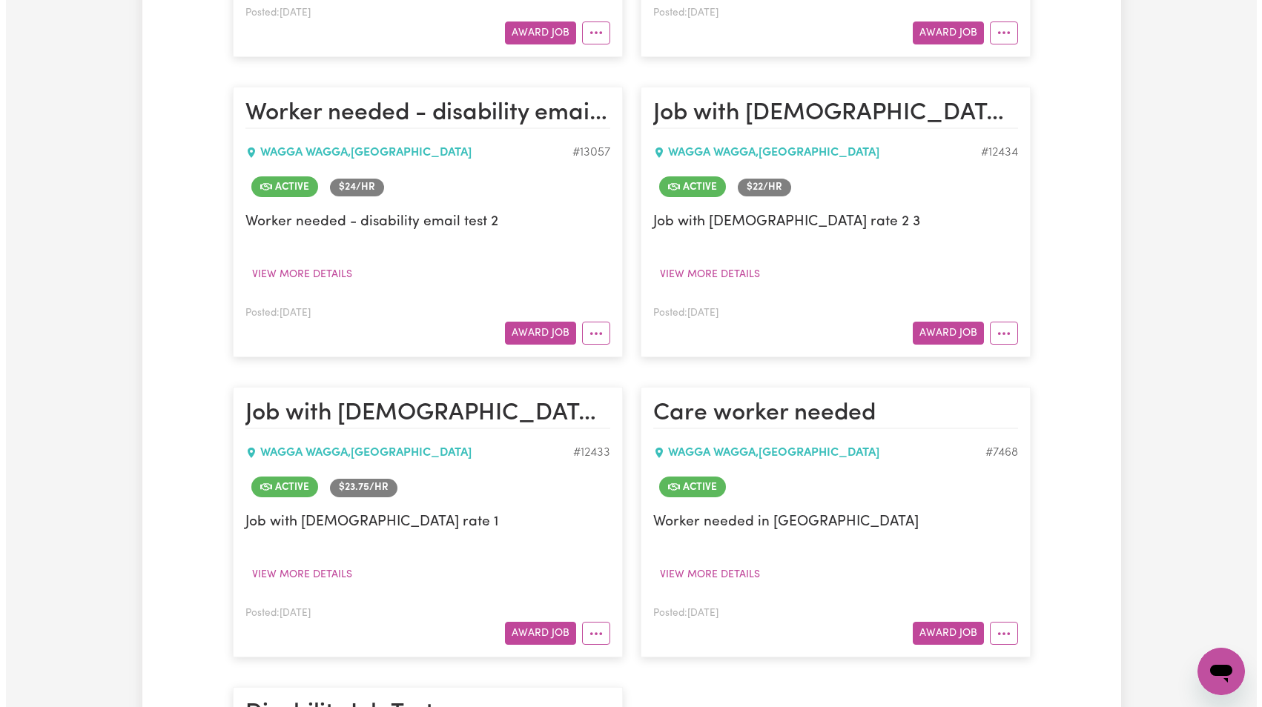
scroll to position [603, 0]
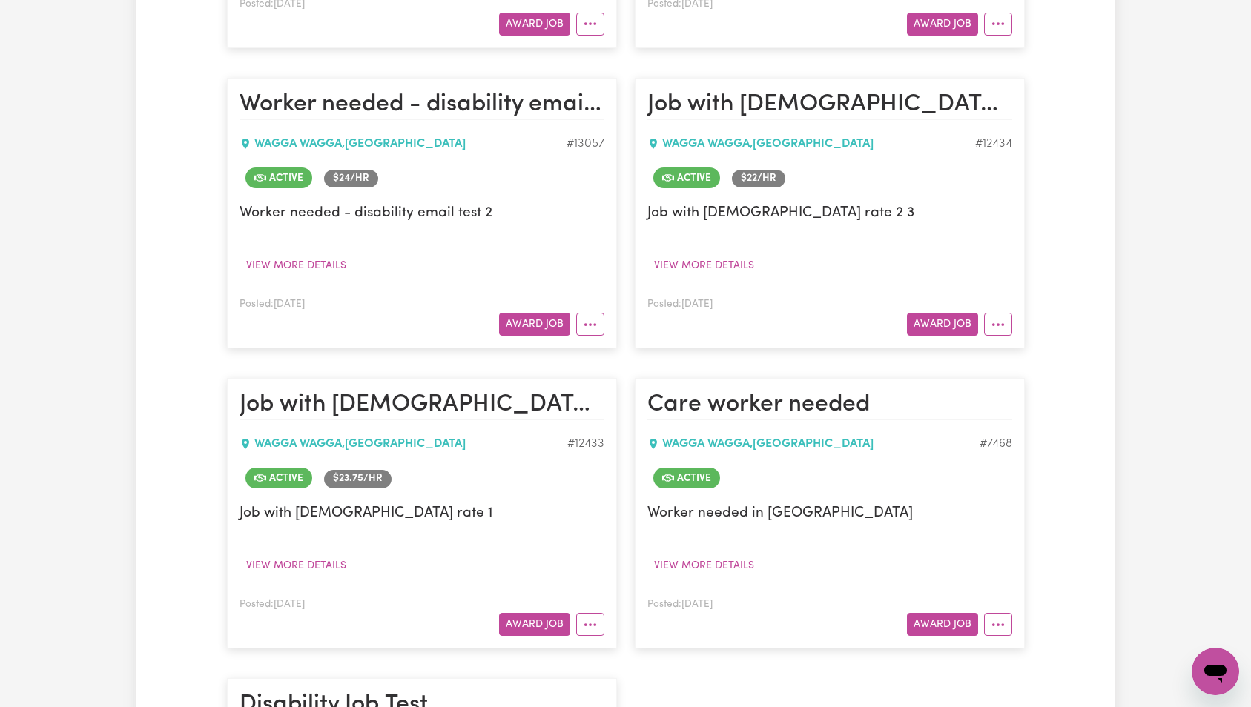
click at [1002, 138] on div "# 12434" at bounding box center [993, 144] width 37 height 18
copy div "12434"
click at [999, 325] on button "More options" at bounding box center [998, 324] width 28 height 23
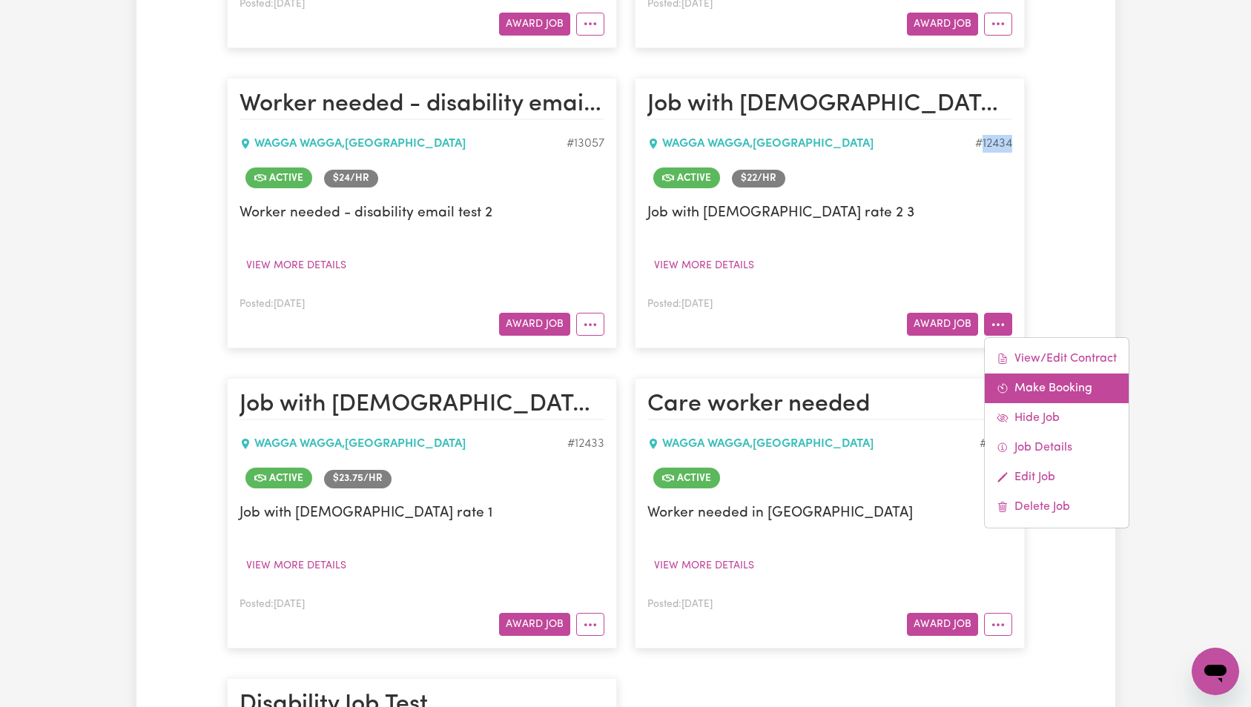
click at [1060, 377] on link "Make Booking" at bounding box center [1057, 389] width 144 height 30
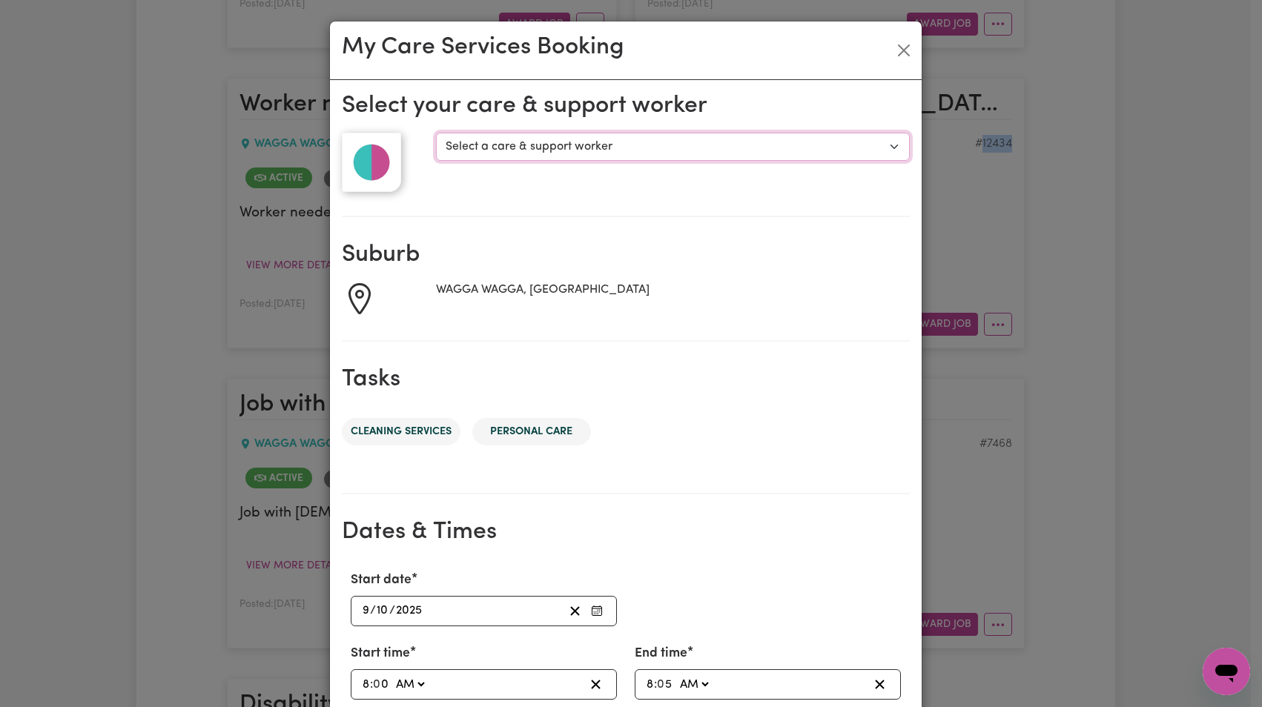
click at [555, 149] on select "Select a care & support worker Test Fiftyfive Worker [PERSON_NAME]" at bounding box center [672, 147] width 473 height 28
select select "8928"
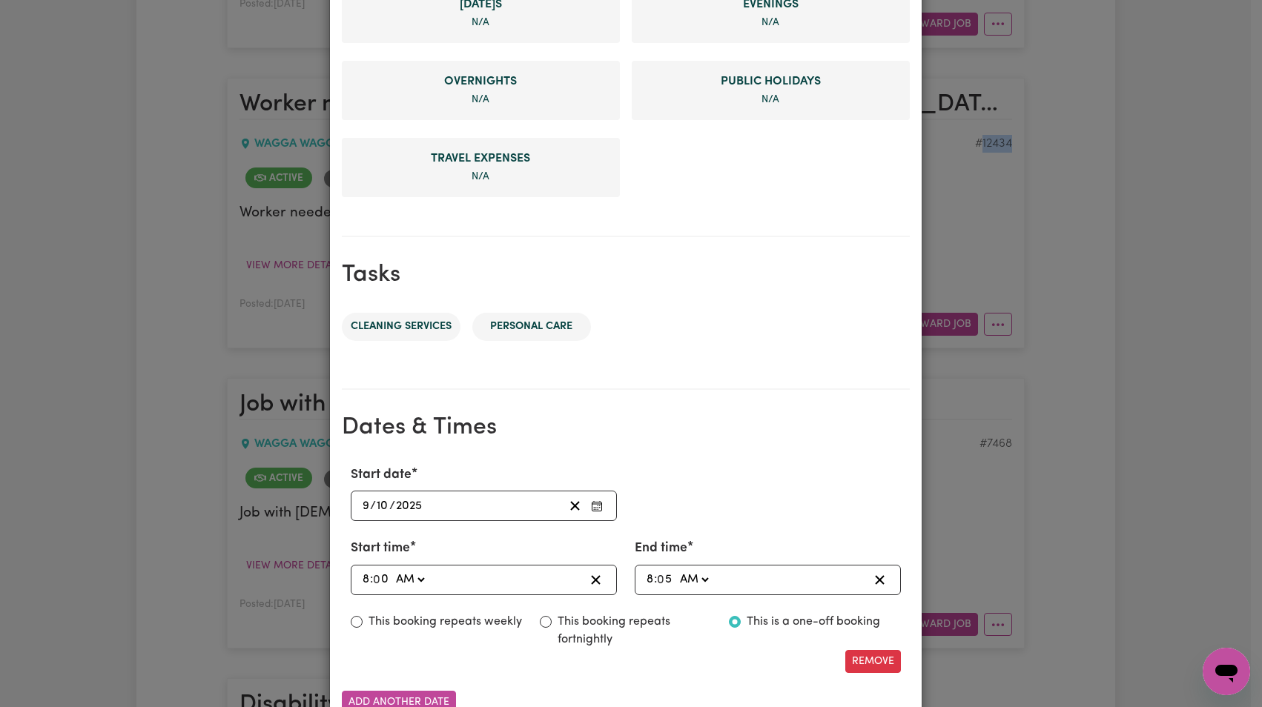
scroll to position [621, 0]
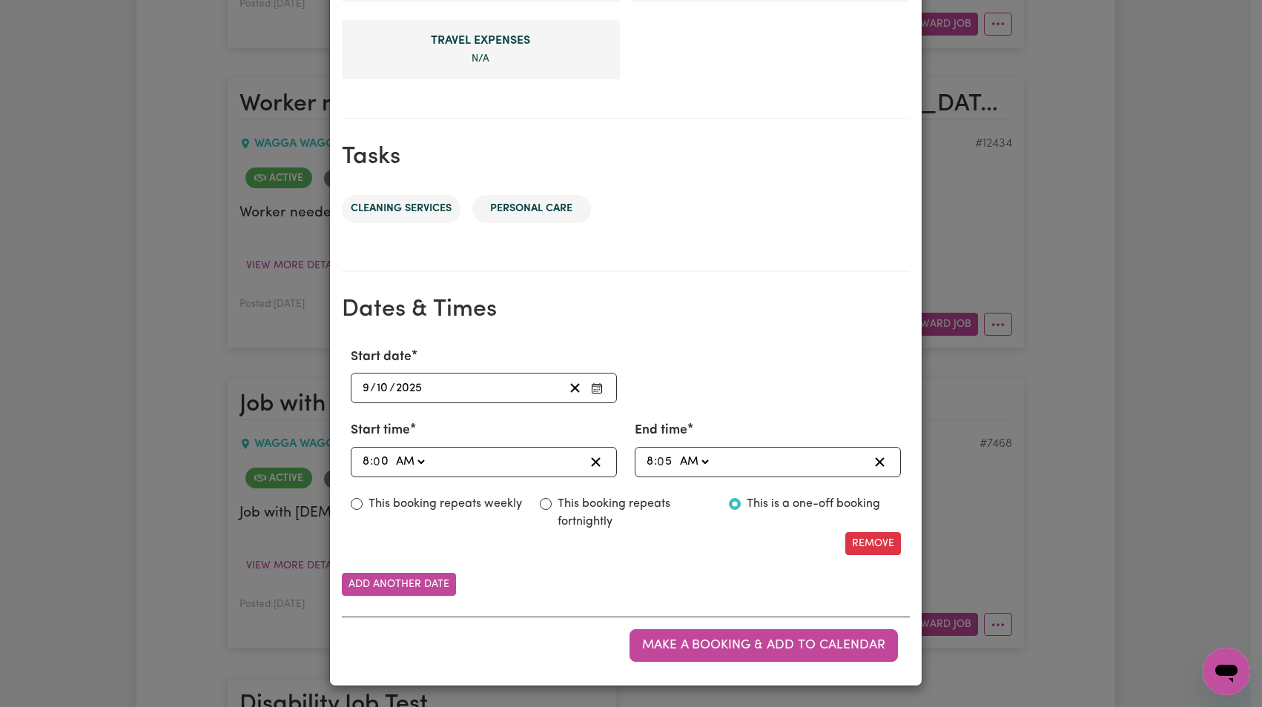
click at [376, 462] on input "0" at bounding box center [382, 462] width 16 height 20
type input "08:05"
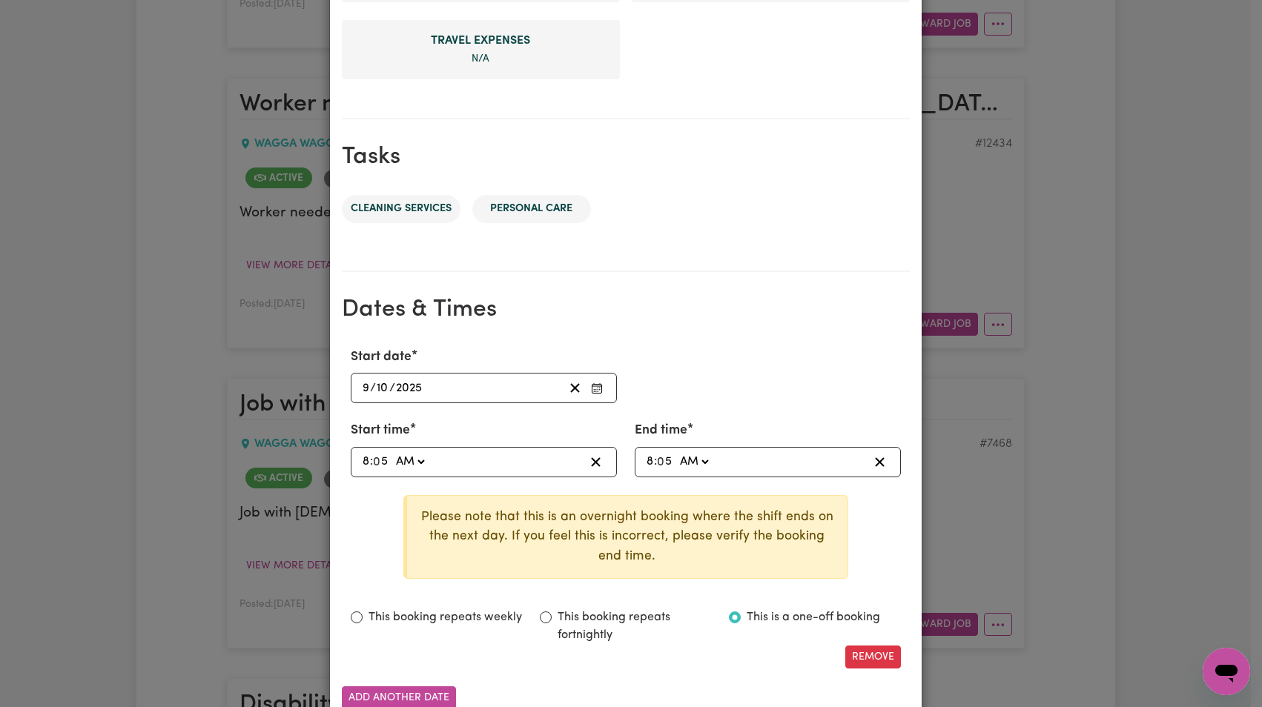
type input "5"
type input "08:01"
type input "1"
type input "08:10"
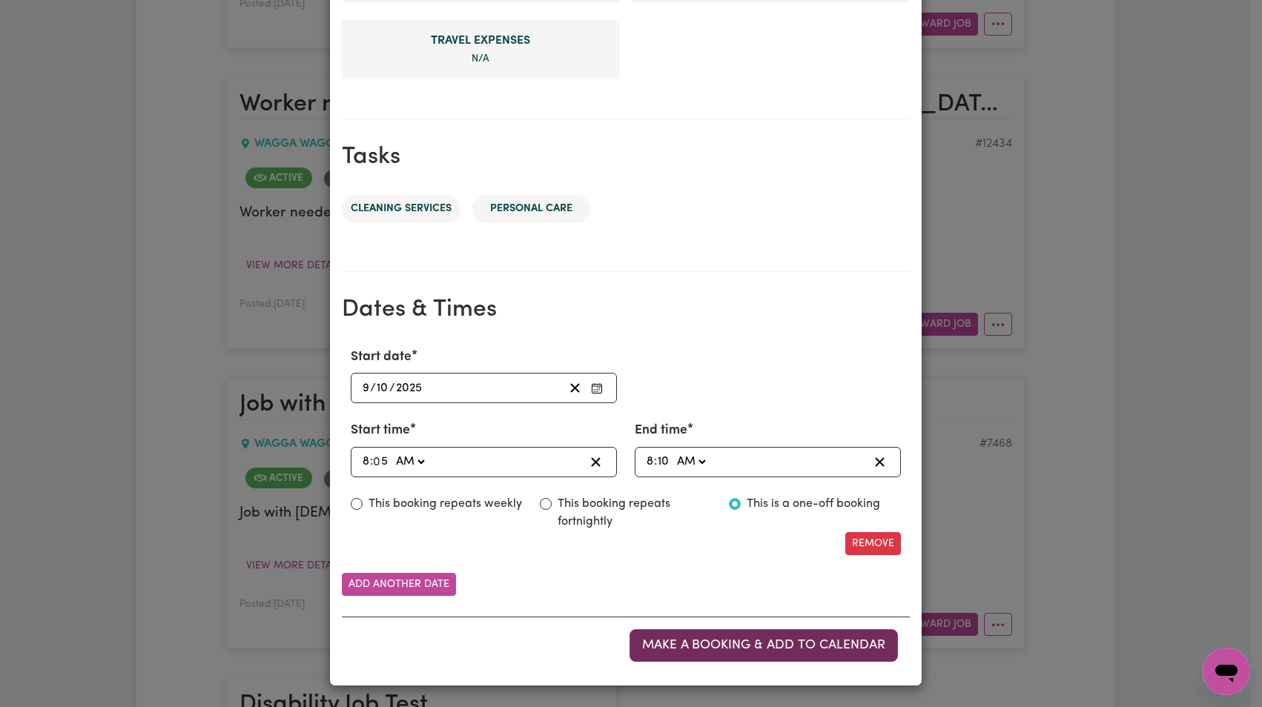
type input "10"
click at [754, 638] on button "Make a booking & add to calendar" at bounding box center [763, 645] width 268 height 33
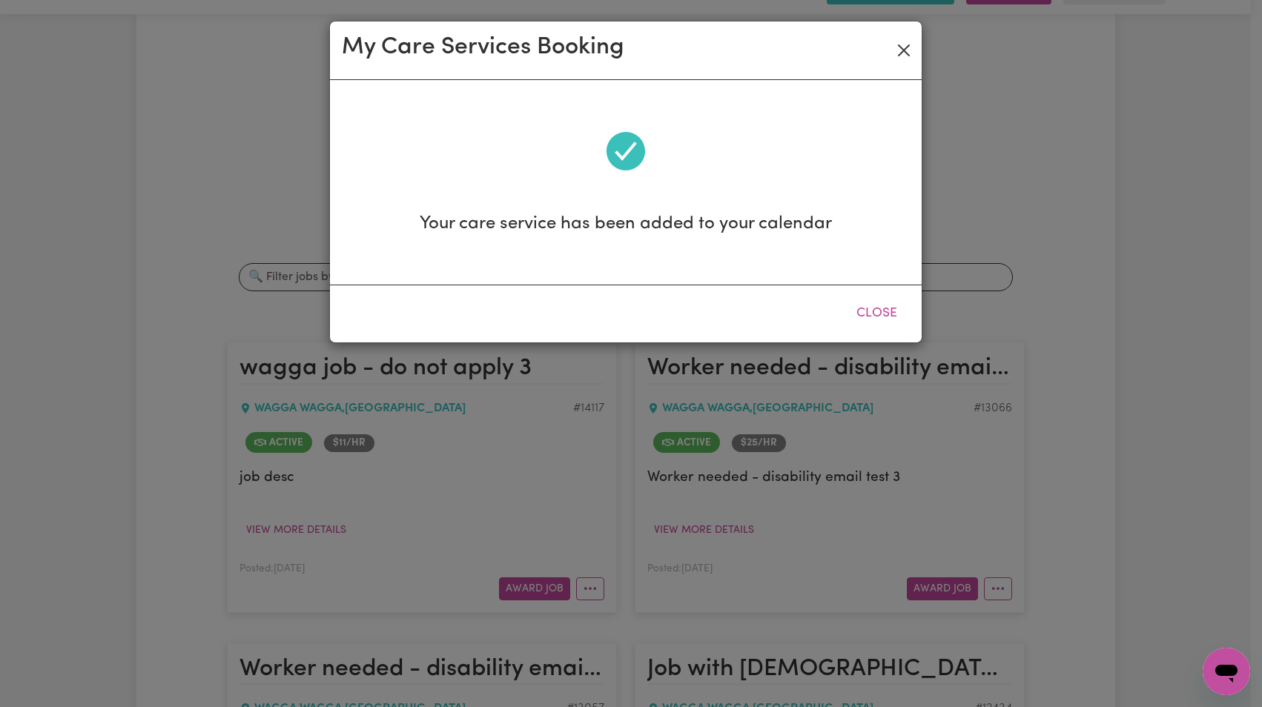
scroll to position [0, 0]
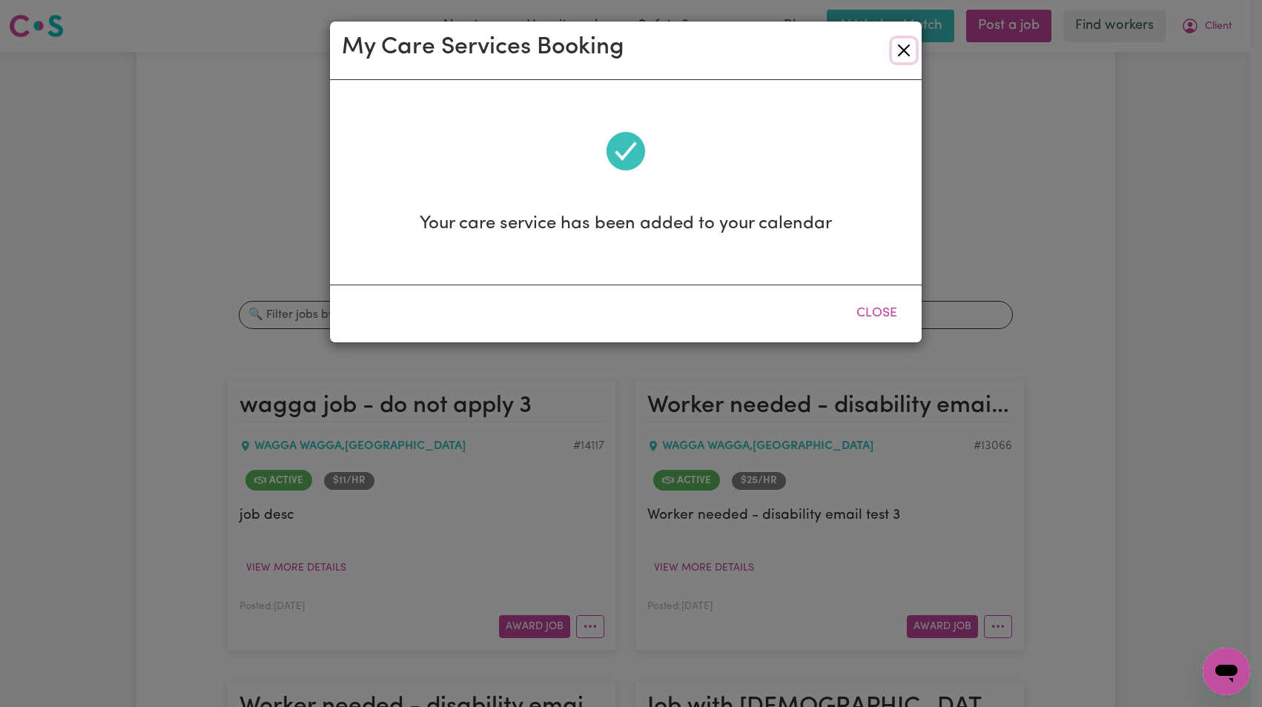
click at [905, 49] on button "Close" at bounding box center [904, 51] width 24 height 24
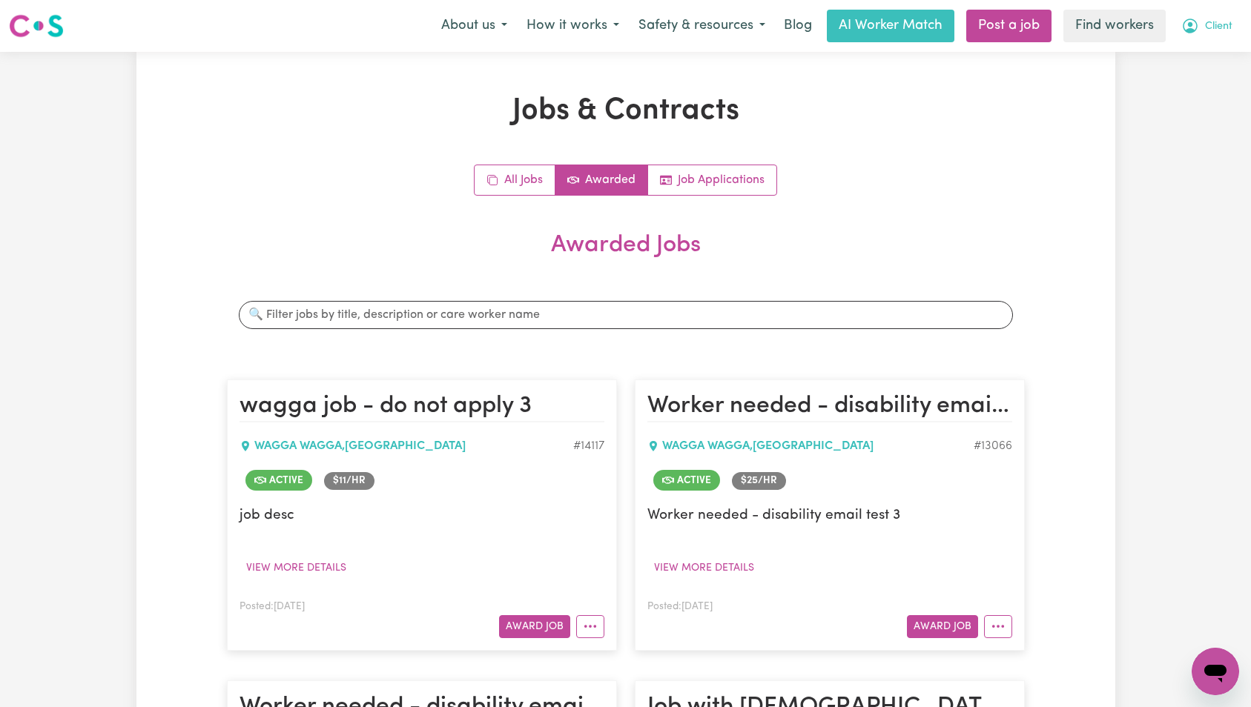
click at [1213, 38] on button "Client" at bounding box center [1206, 25] width 70 height 31
click at [1198, 90] on link "Logout" at bounding box center [1182, 85] width 117 height 28
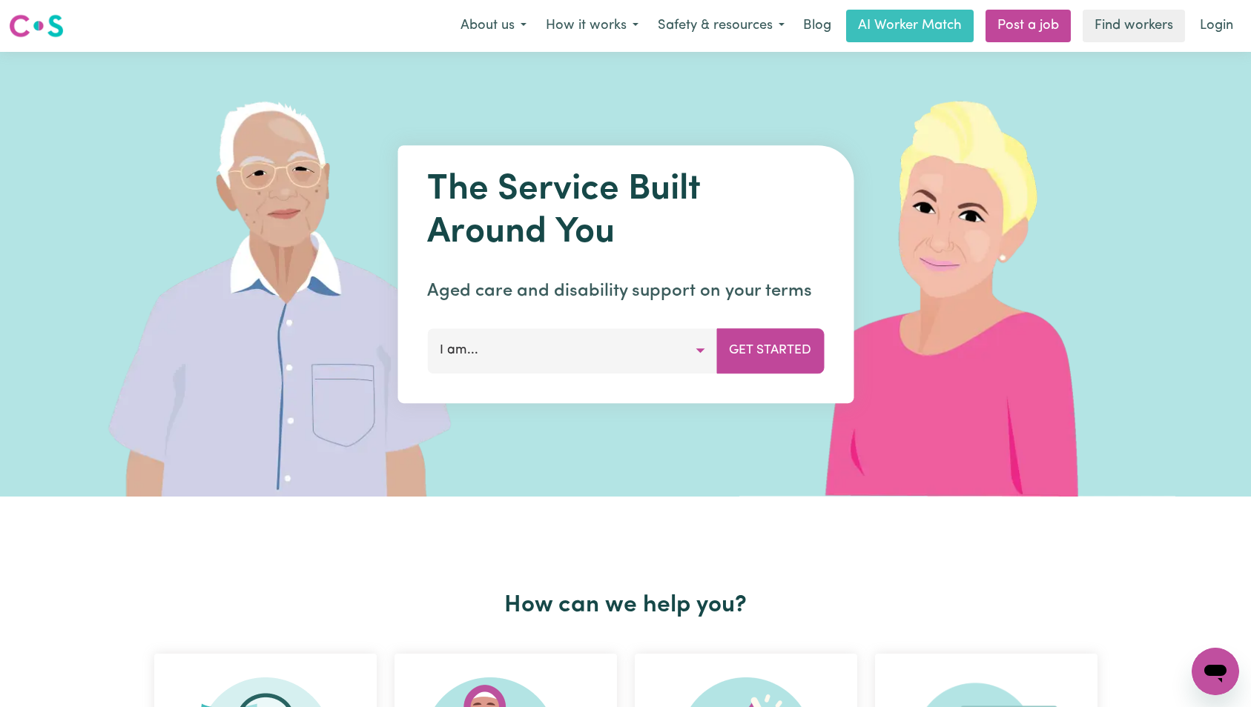
click at [1221, 22] on link "Login" at bounding box center [1216, 26] width 51 height 33
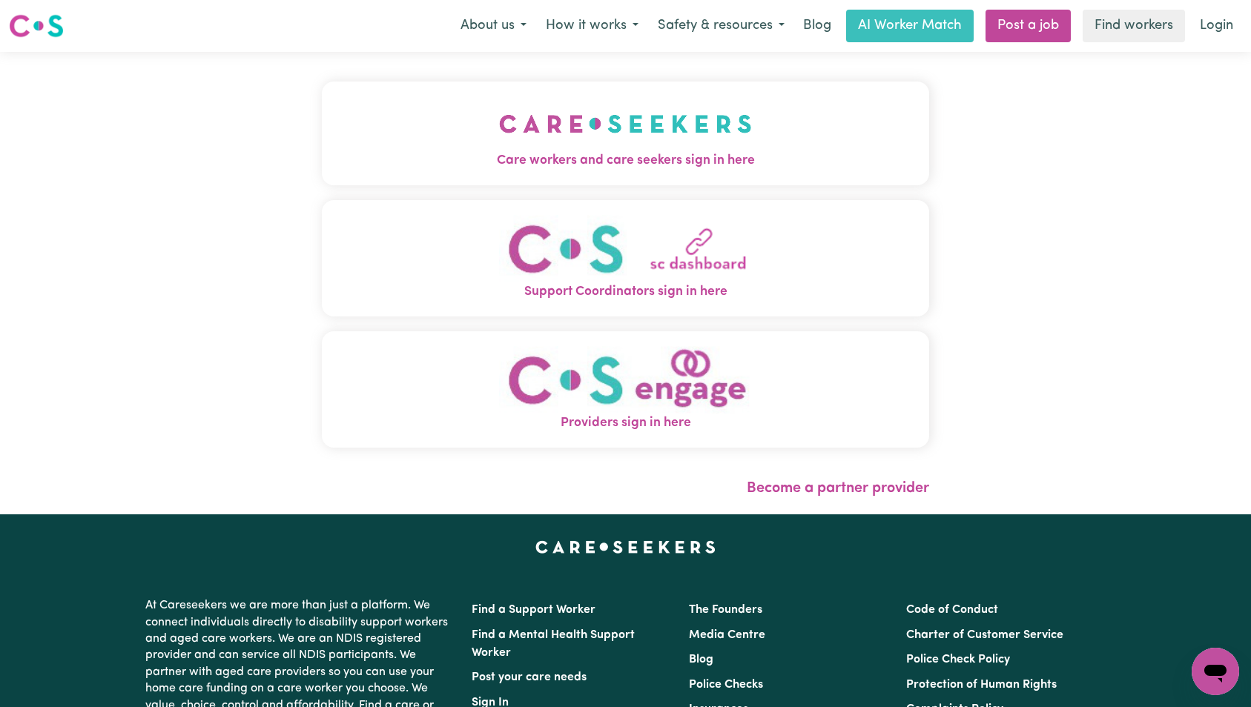
click at [499, 109] on img "Care workers and care seekers sign in here" at bounding box center [625, 123] width 253 height 55
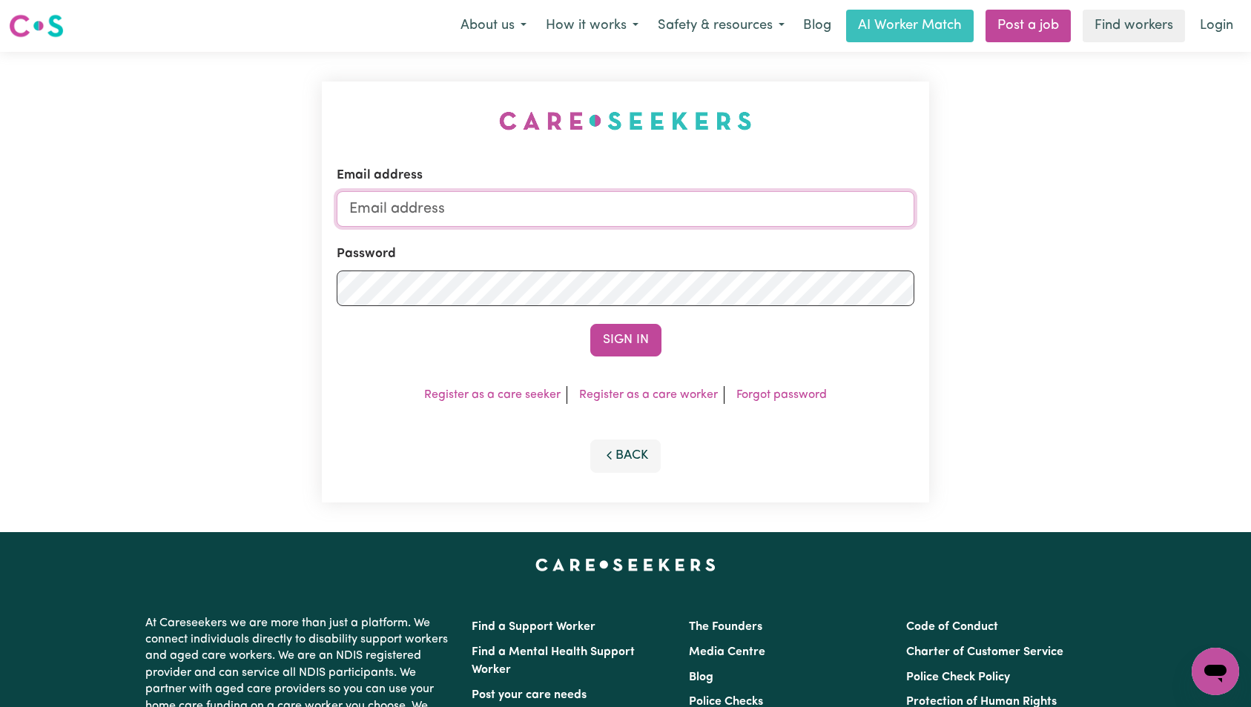
click at [664, 212] on input "Email address" at bounding box center [626, 209] width 578 height 36
type input "[EMAIL_ADDRESS][DOMAIN_NAME]"
click at [642, 355] on button "Sign In" at bounding box center [625, 340] width 71 height 33
